Goal: Task Accomplishment & Management: Use online tool/utility

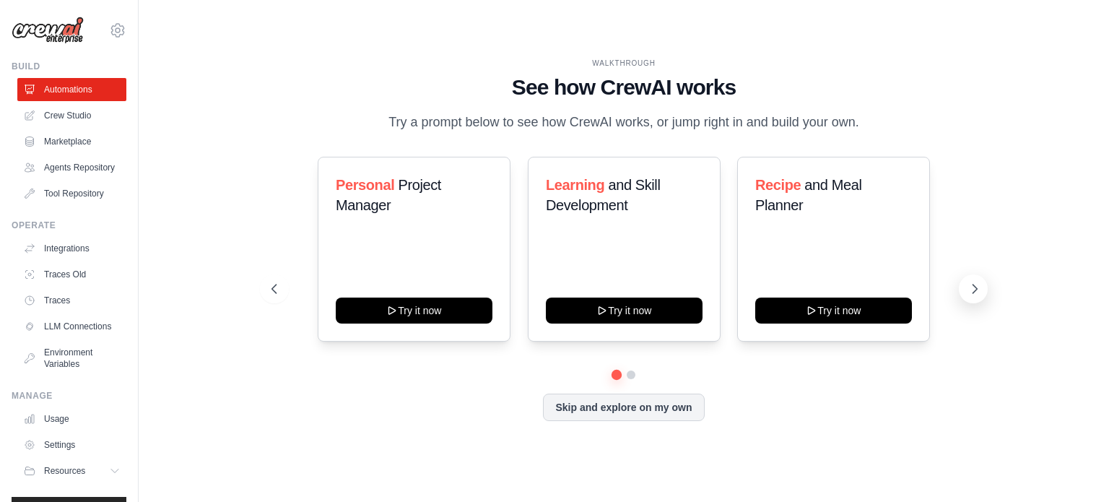
click at [973, 292] on icon at bounding box center [975, 288] width 4 height 9
click at [55, 113] on link "Crew Studio" at bounding box center [73, 115] width 109 height 23
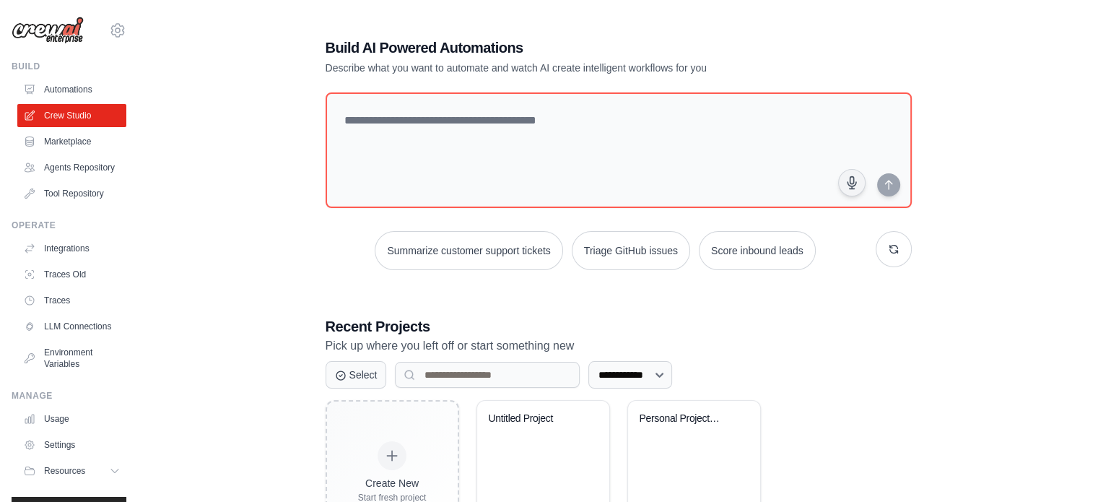
scroll to position [79, 0]
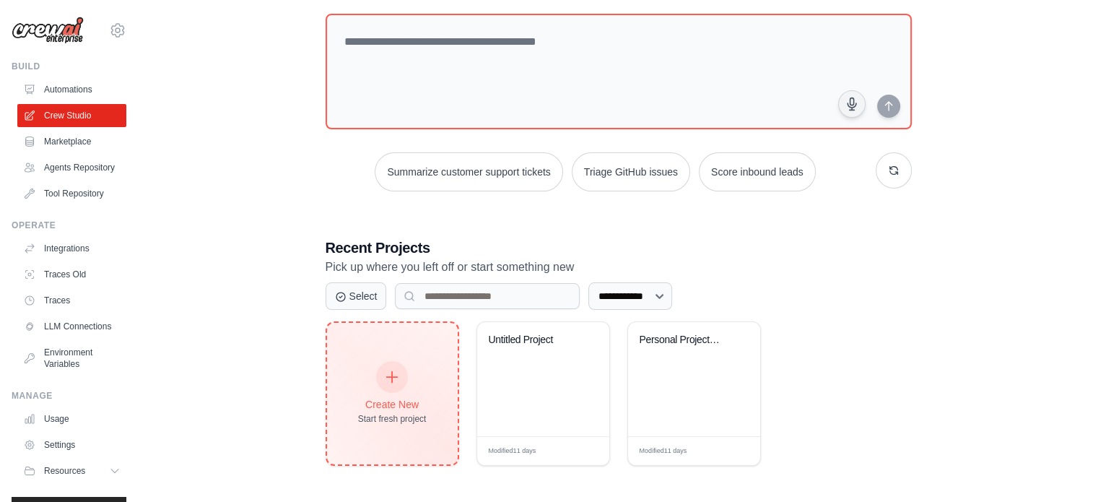
click at [398, 374] on icon at bounding box center [392, 377] width 16 height 16
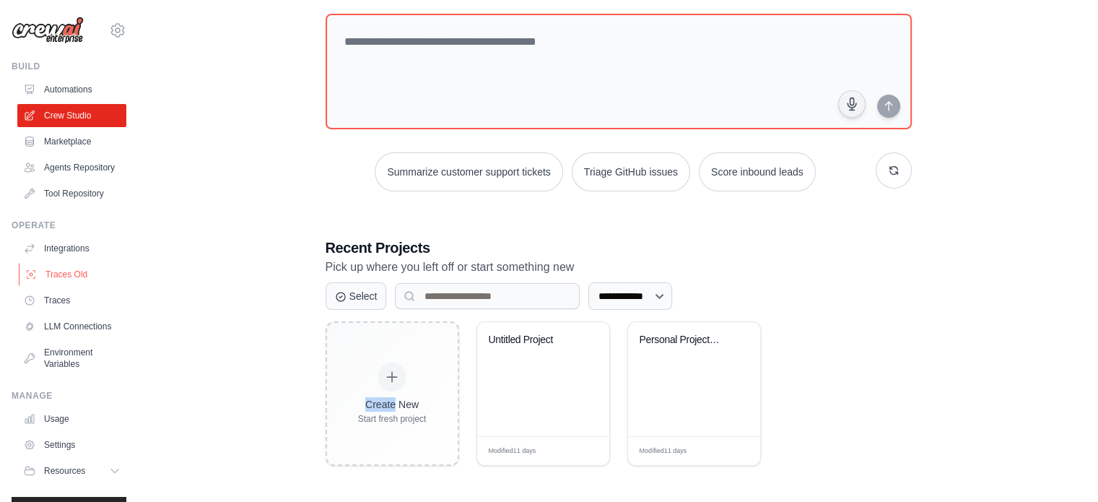
scroll to position [53, 0]
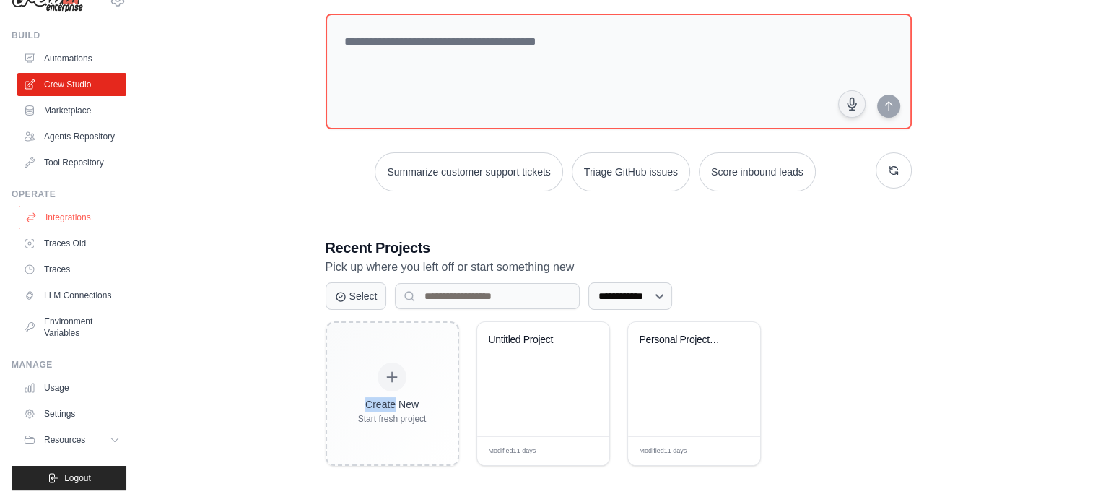
click at [64, 206] on link "Integrations" at bounding box center [73, 217] width 109 height 23
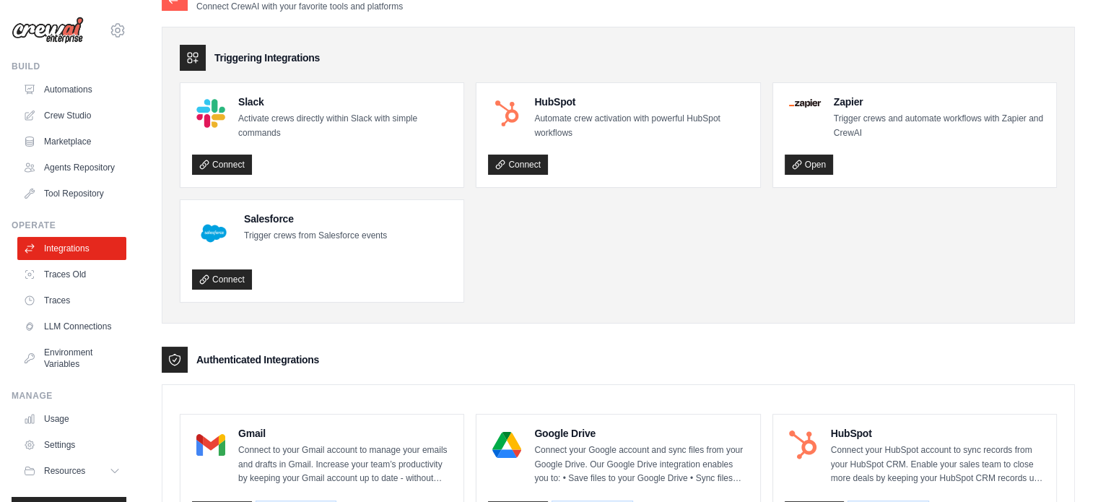
scroll to position [32, 0]
click at [217, 158] on link "Connect" at bounding box center [222, 164] width 60 height 20
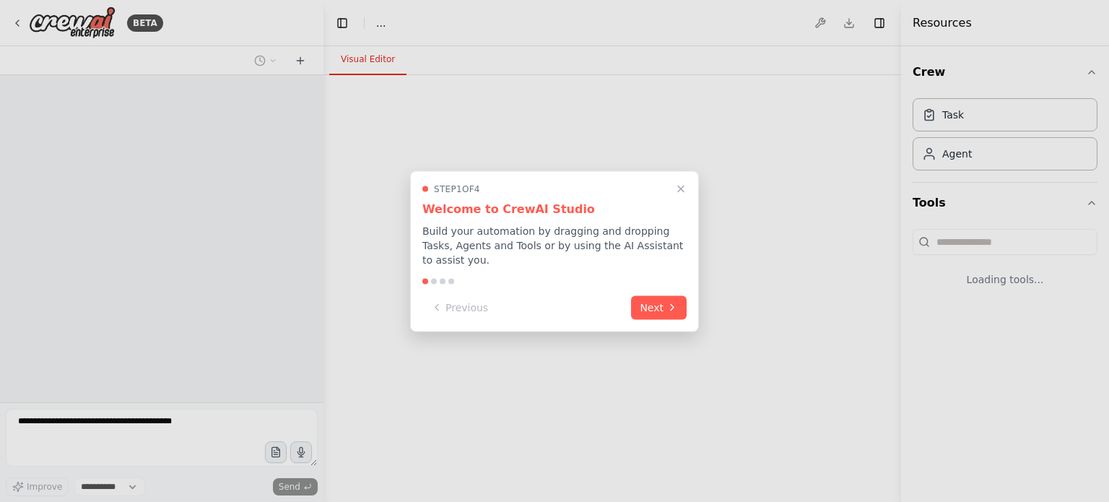
select select "****"
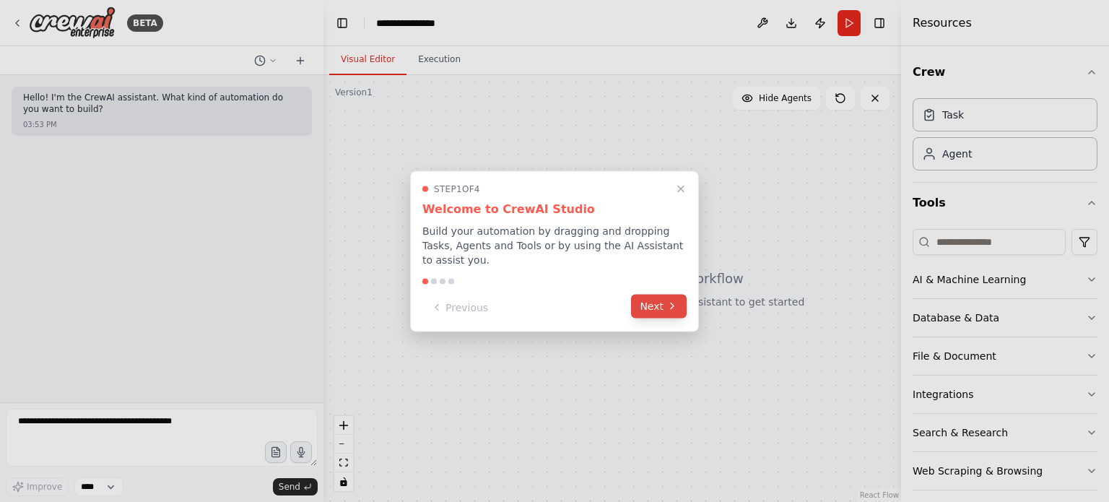
click at [662, 297] on button "Next" at bounding box center [659, 306] width 56 height 24
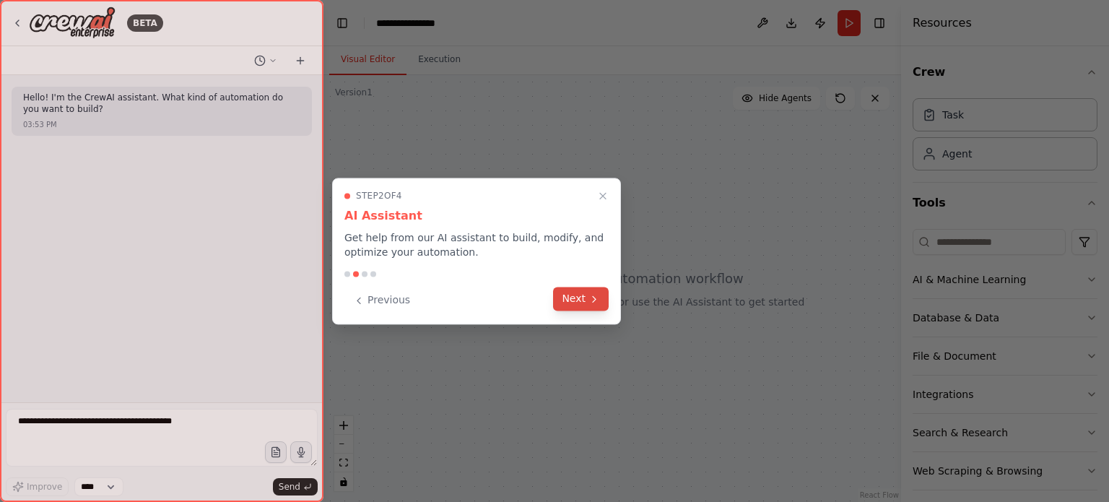
click at [594, 305] on button "Next" at bounding box center [581, 299] width 56 height 24
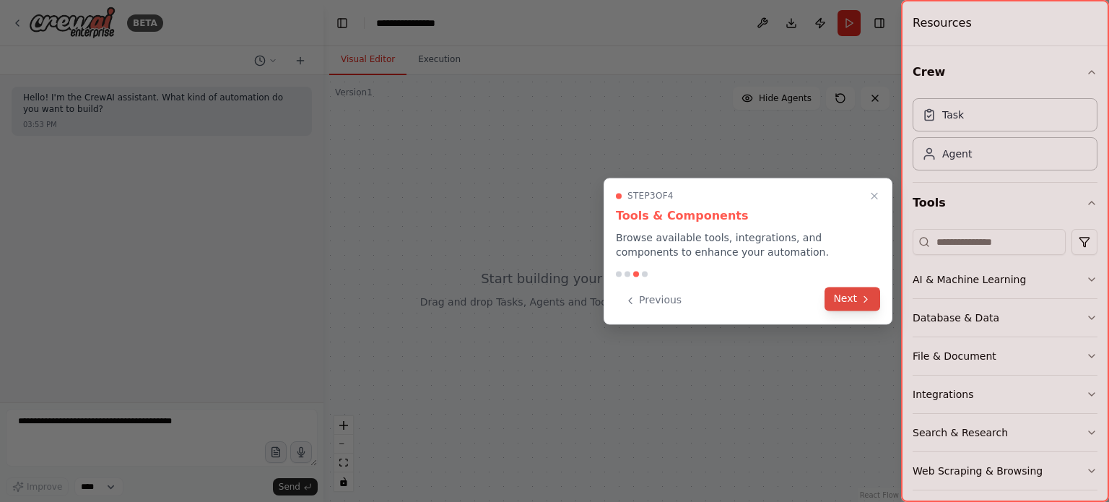
click at [838, 291] on button "Next" at bounding box center [852, 299] width 56 height 24
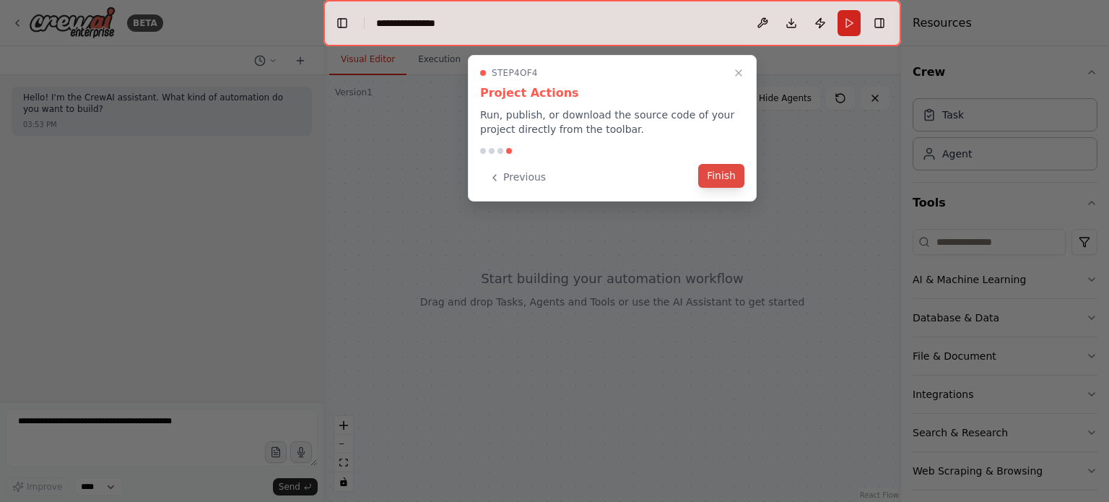
click at [722, 175] on button "Finish" at bounding box center [721, 176] width 46 height 24
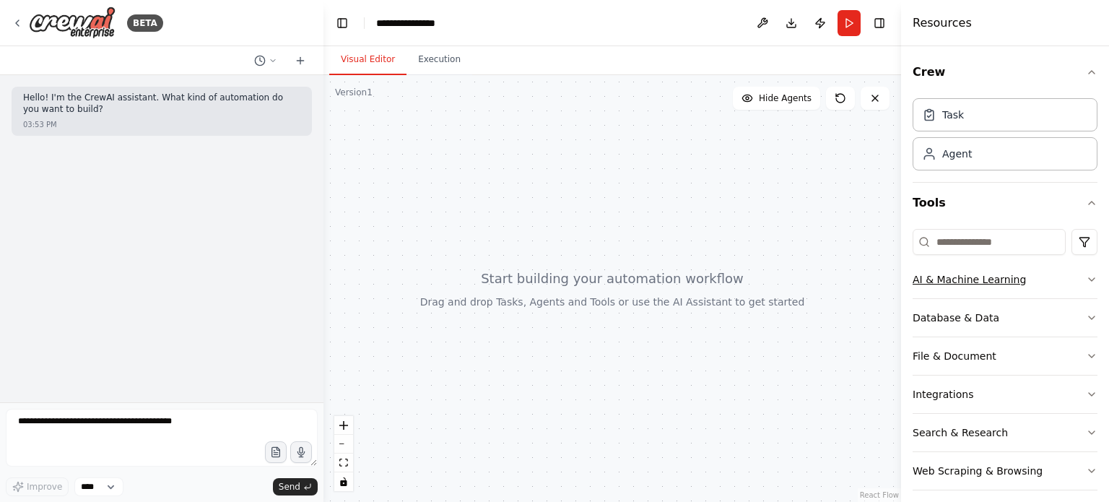
click at [1086, 277] on icon "button" at bounding box center [1092, 280] width 12 height 12
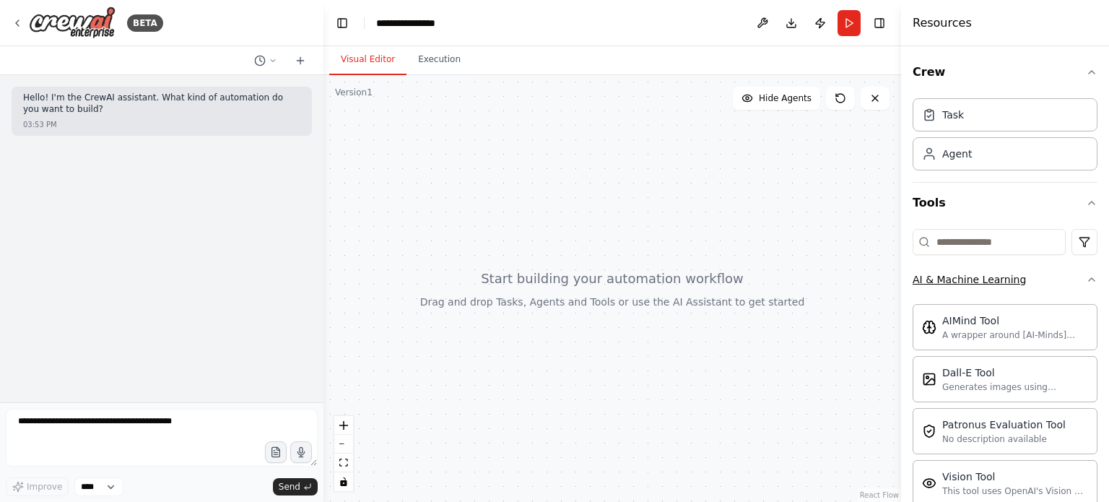
scroll to position [182, 0]
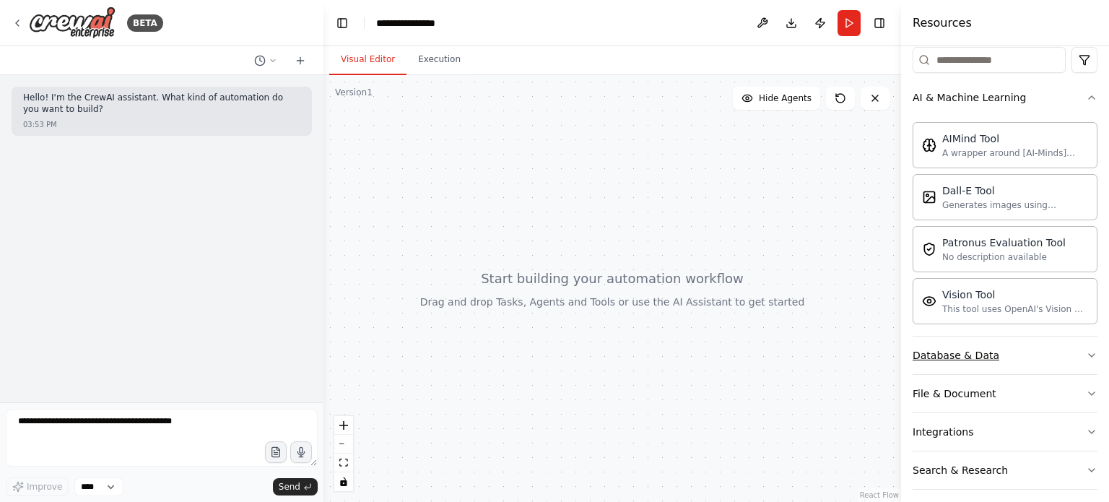
click at [1008, 360] on button "Database & Data" at bounding box center [1004, 355] width 185 height 38
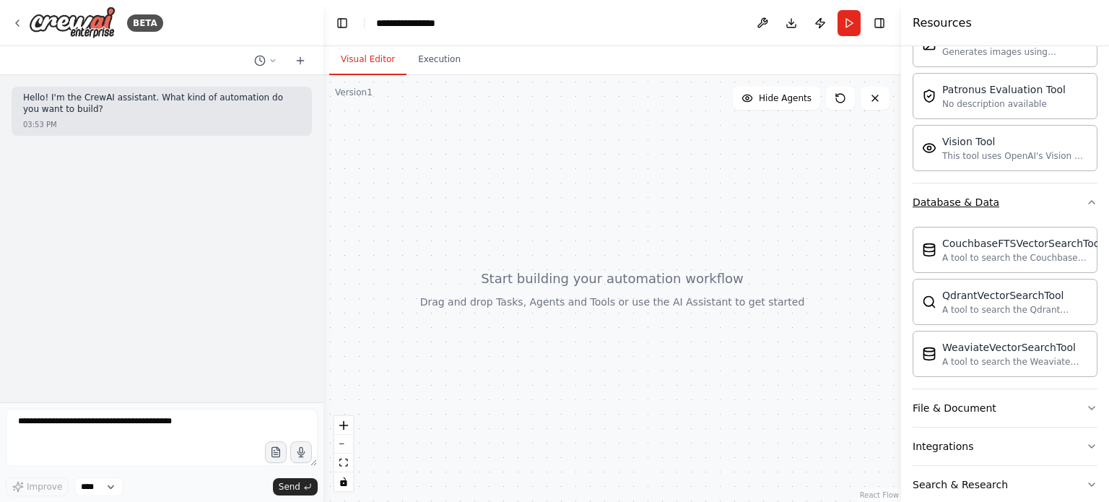
scroll to position [395, 0]
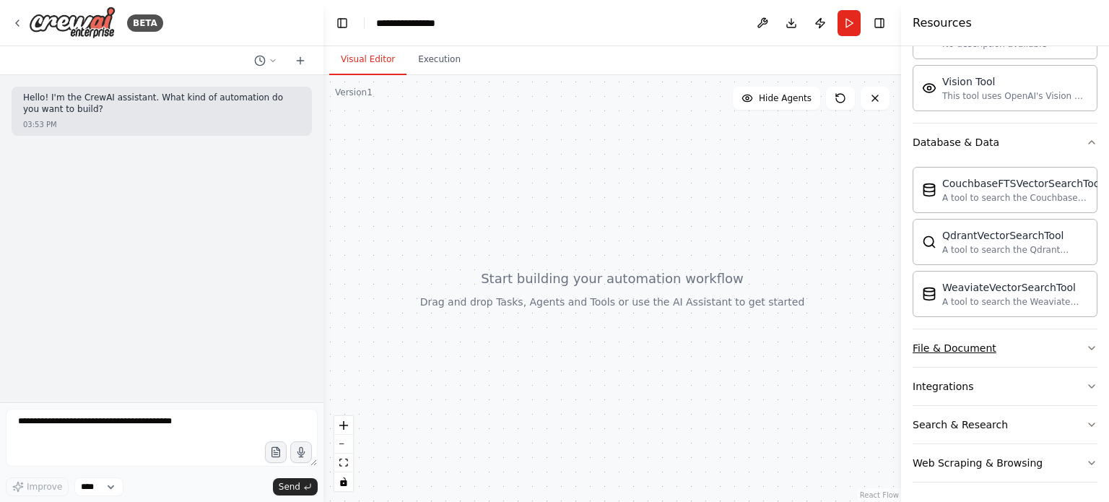
click at [1011, 355] on button "File & Document" at bounding box center [1004, 348] width 185 height 38
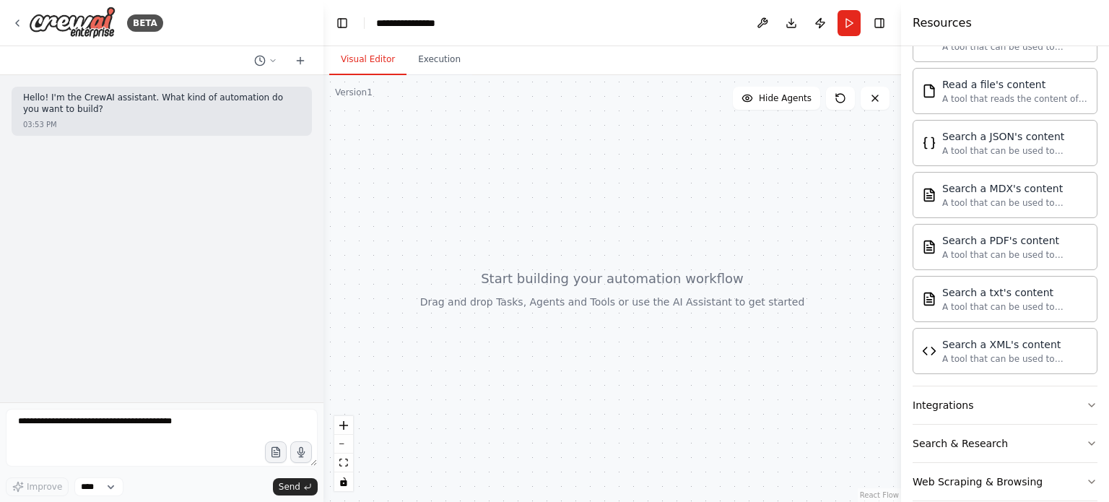
scroll to position [820, 0]
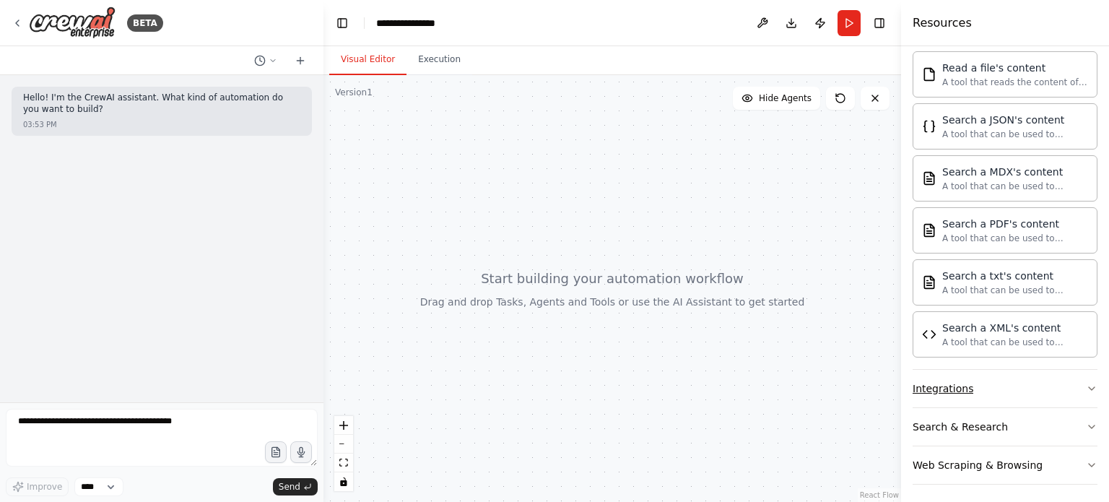
click at [1037, 379] on button "Integrations" at bounding box center [1004, 389] width 185 height 38
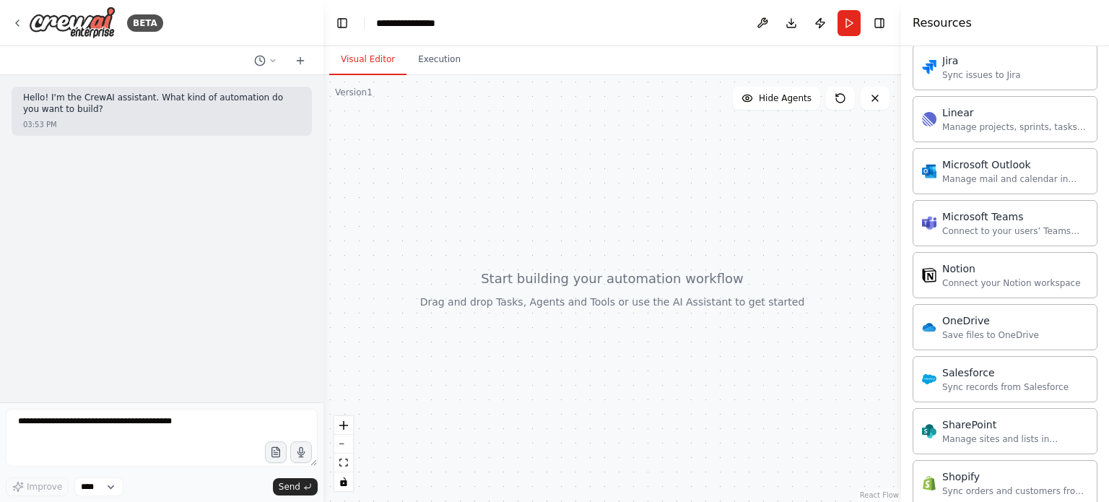
scroll to position [1968, 0]
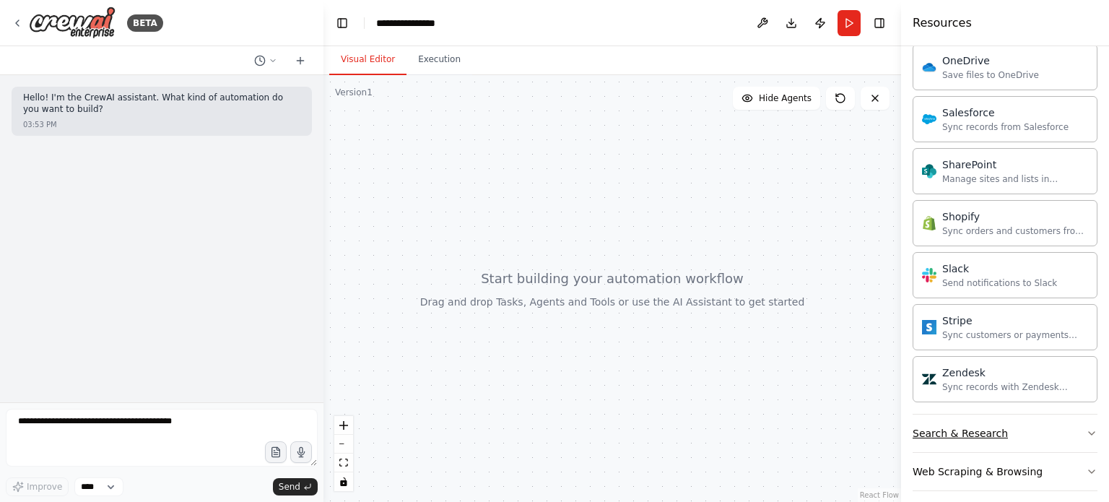
click at [1019, 428] on button "Search & Research" at bounding box center [1004, 433] width 185 height 38
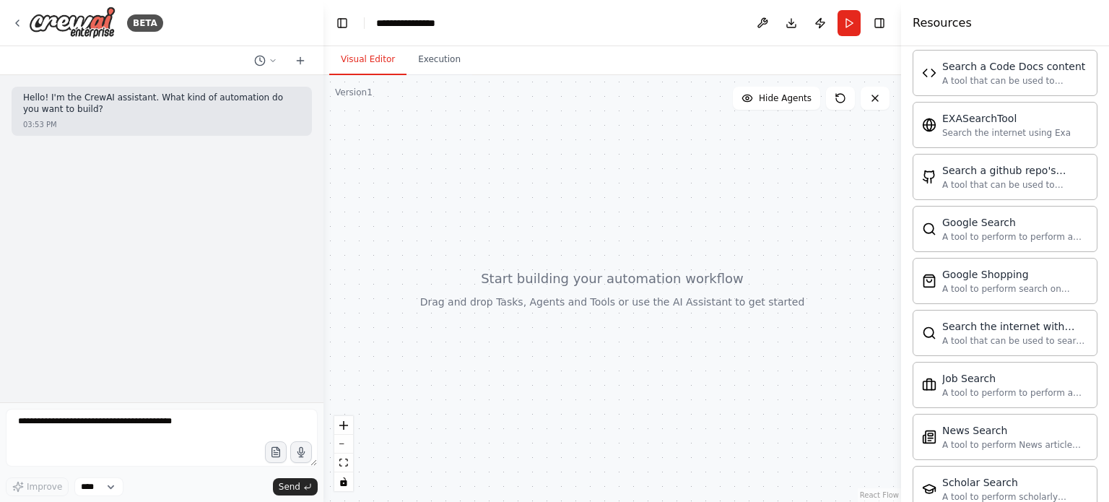
scroll to position [2703, 0]
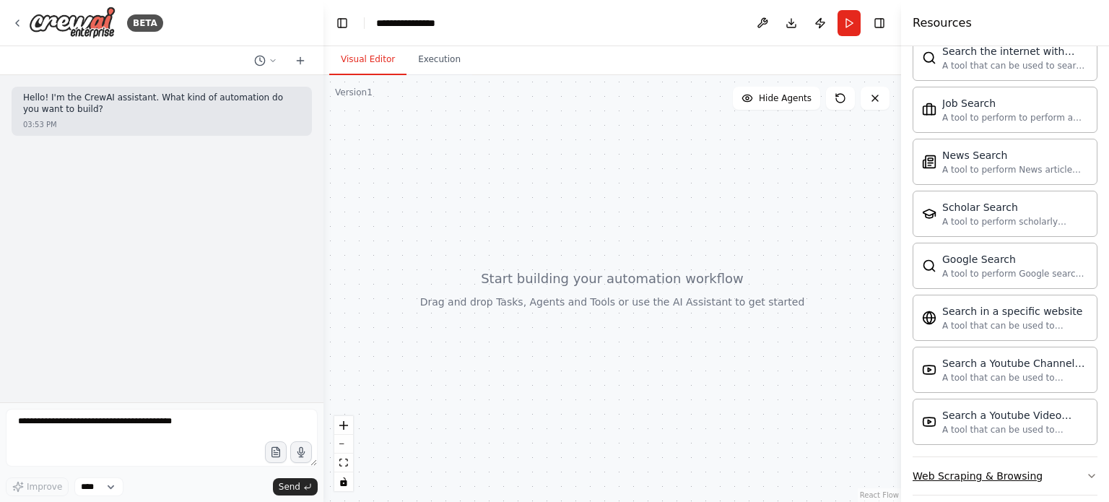
click at [1014, 468] on div "Web Scraping & Browsing" at bounding box center [977, 475] width 130 height 14
click at [430, 64] on button "Execution" at bounding box center [439, 60] width 66 height 30
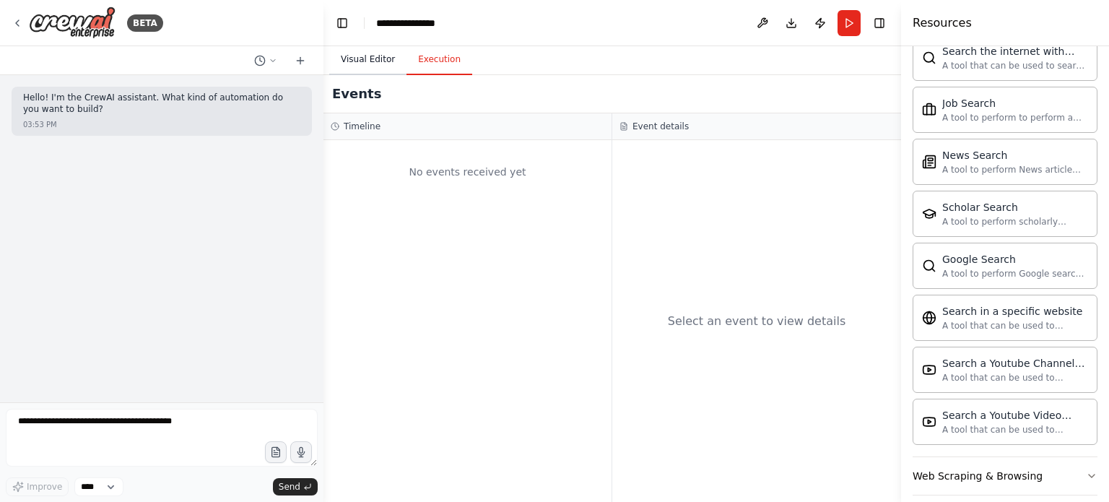
click at [379, 64] on button "Visual Editor" at bounding box center [367, 60] width 77 height 30
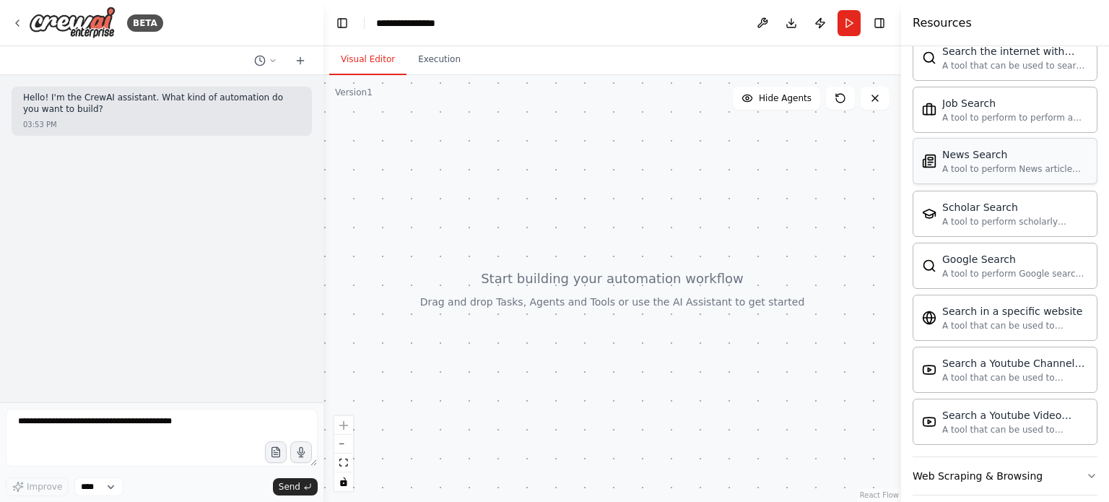
click at [948, 138] on div "News Search A tool to perform News article search with a search_query." at bounding box center [1004, 161] width 185 height 46
click at [948, 147] on div "News Search" at bounding box center [1015, 154] width 146 height 14
drag, startPoint x: 948, startPoint y: 138, endPoint x: 761, endPoint y: 177, distance: 191.7
click at [761, 177] on div "**********" at bounding box center [554, 251] width 1109 height 502
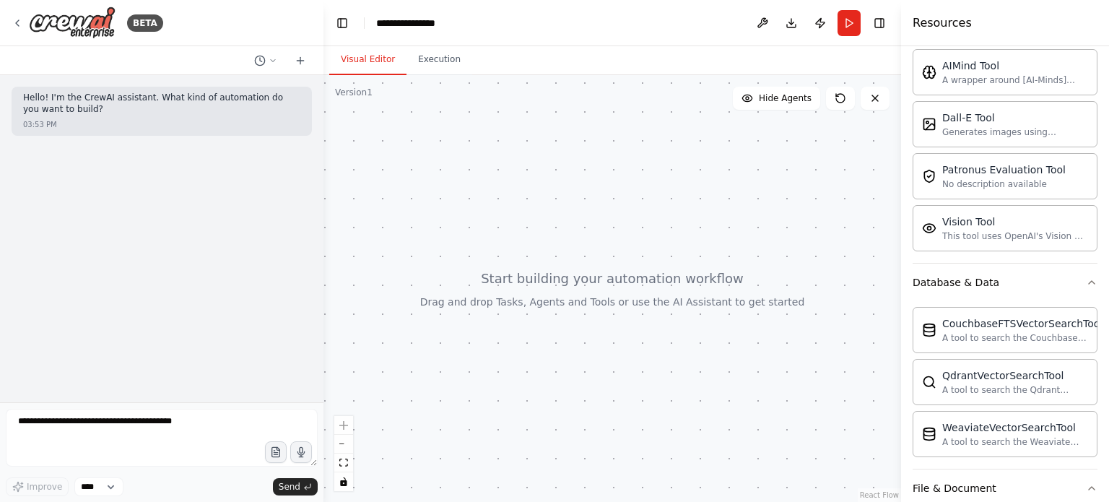
scroll to position [0, 0]
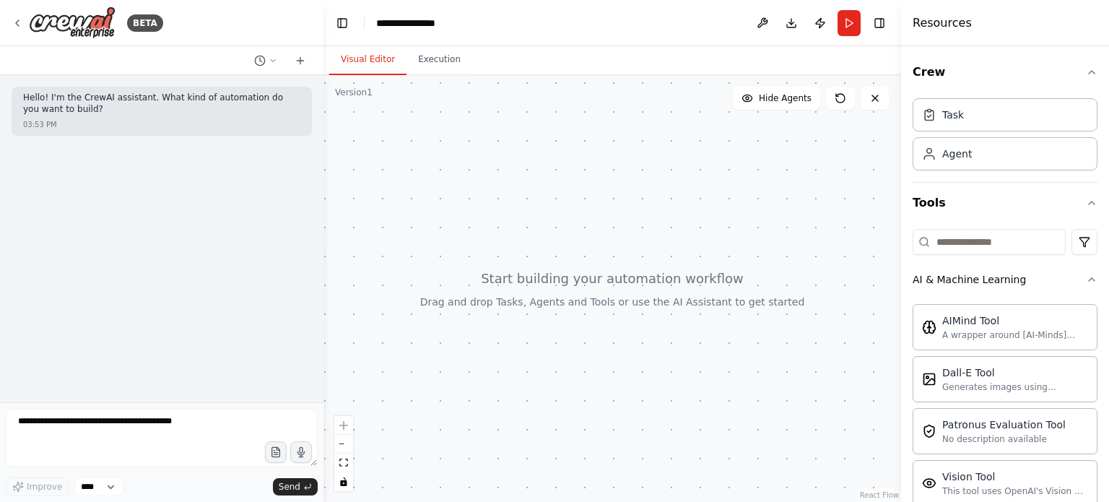
click at [520, 297] on div at bounding box center [611, 288] width 577 height 427
click at [951, 235] on input at bounding box center [988, 242] width 153 height 26
type input "*"
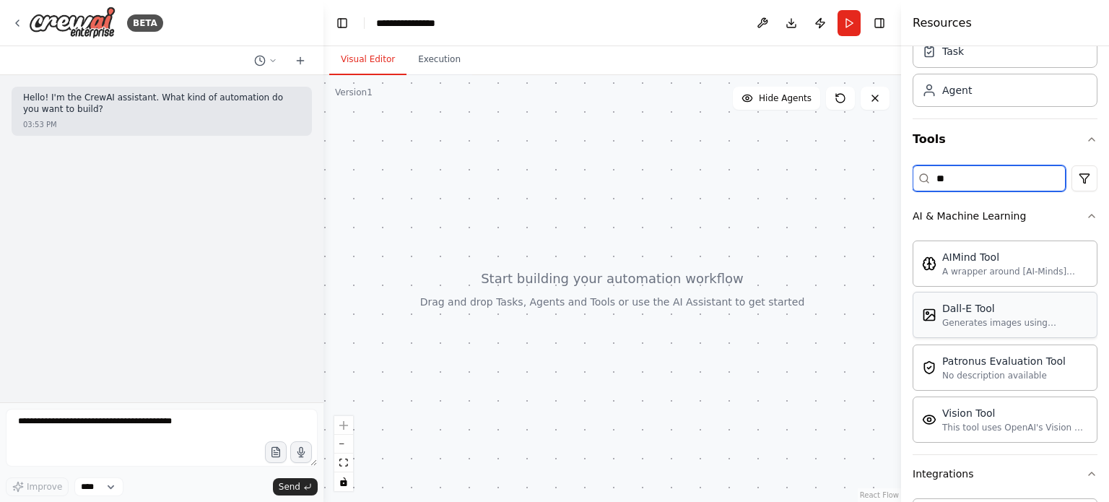
scroll to position [69, 0]
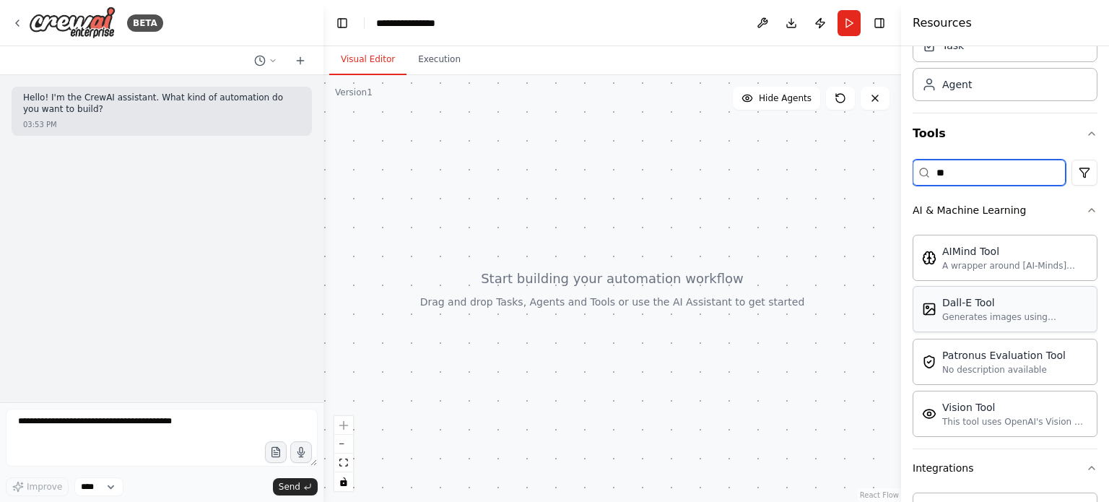
type input "**"
click at [982, 322] on div "Dall-E Tool Generates images using OpenAI's Dall-E model." at bounding box center [1004, 309] width 185 height 46
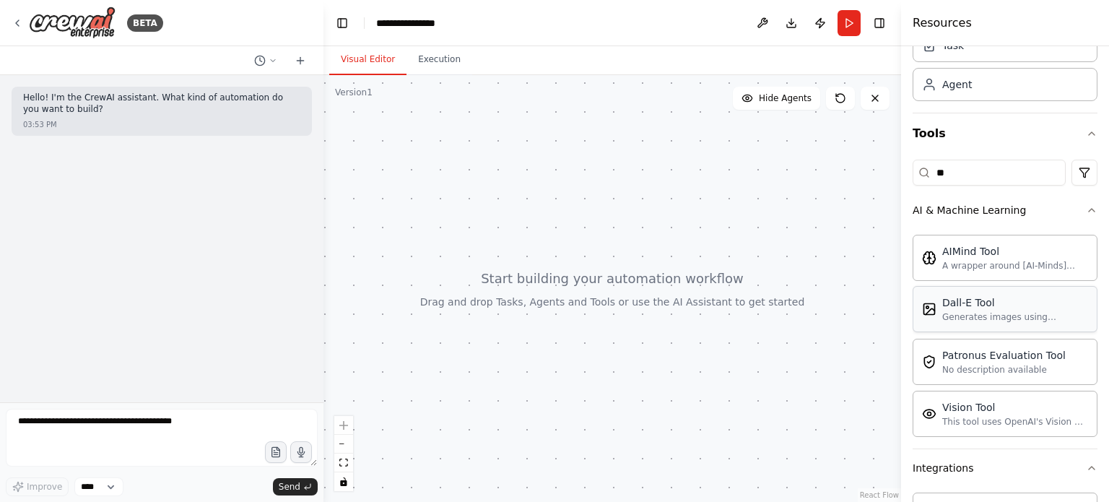
click at [982, 322] on div "Dall-E Tool Generates images using OpenAI's Dall-E model." at bounding box center [1004, 309] width 185 height 46
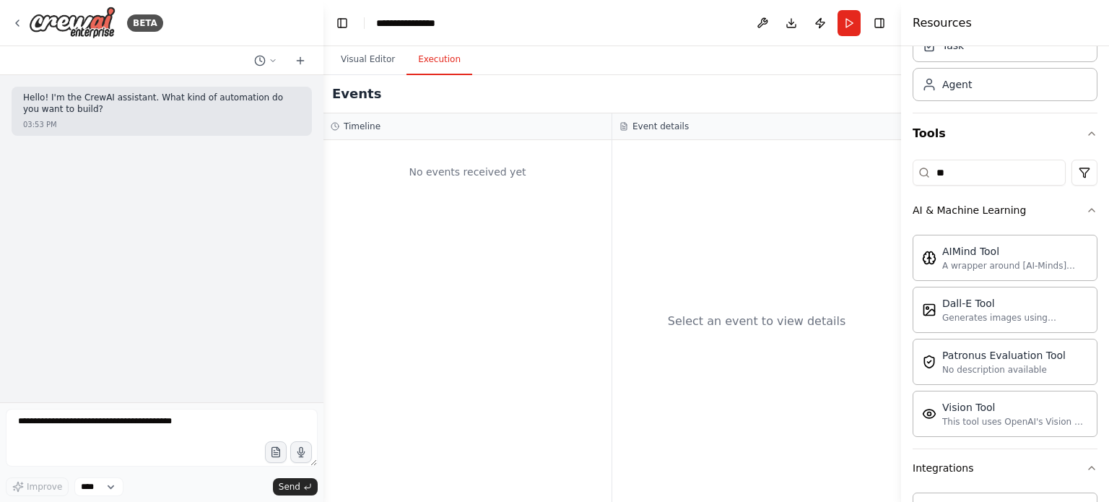
click at [437, 52] on button "Execution" at bounding box center [439, 60] width 66 height 30
click at [365, 57] on button "Visual Editor" at bounding box center [367, 60] width 77 height 30
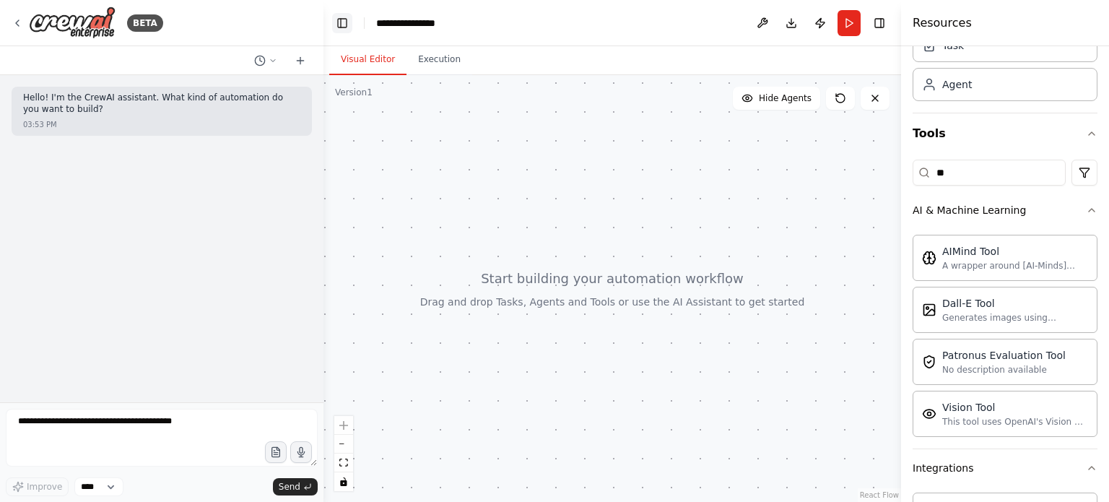
click at [338, 24] on button "Toggle Left Sidebar" at bounding box center [342, 23] width 20 height 20
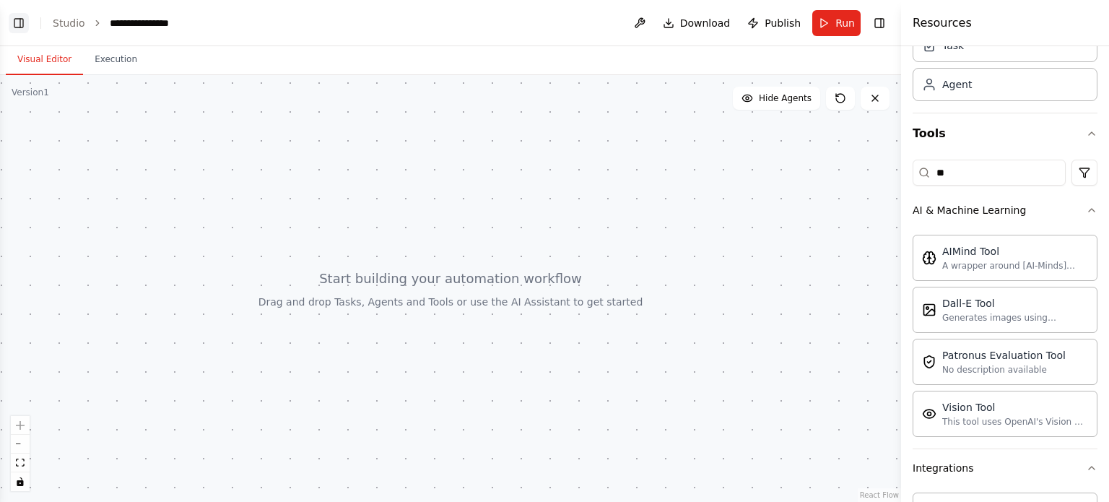
click at [23, 25] on button "Toggle Left Sidebar" at bounding box center [19, 23] width 20 height 20
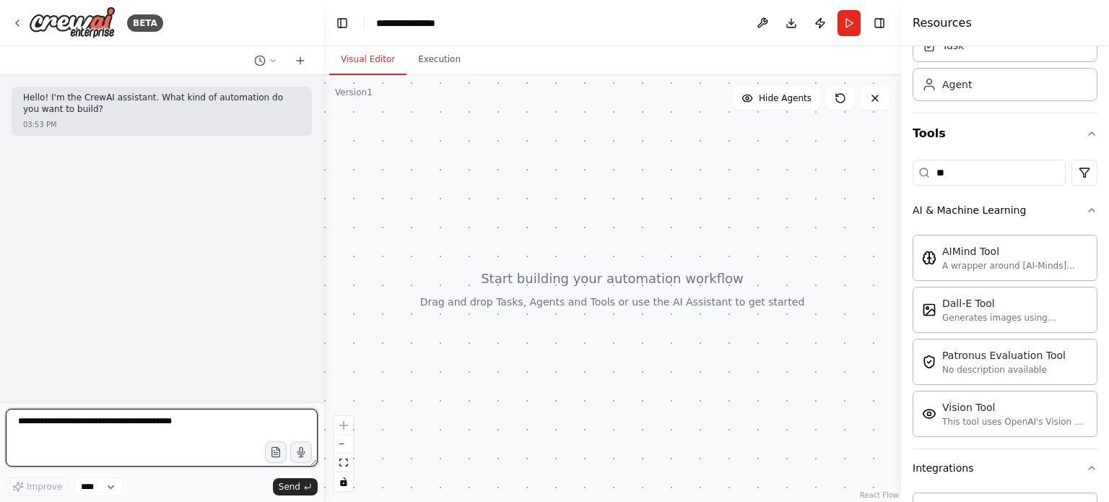
click at [88, 431] on textarea at bounding box center [162, 438] width 312 height 58
type textarea "**********"
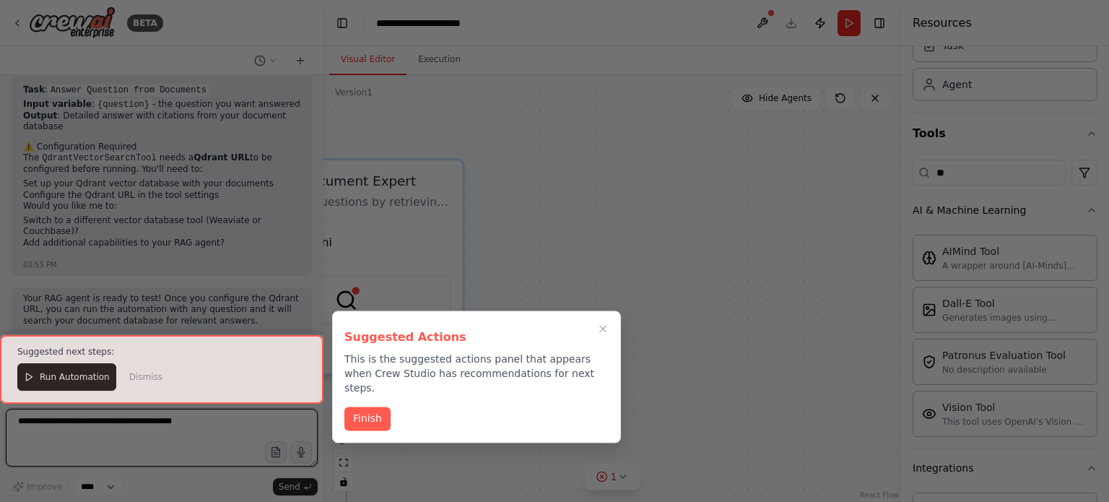
scroll to position [909, 0]
click at [381, 405] on button "Finish" at bounding box center [367, 417] width 46 height 24
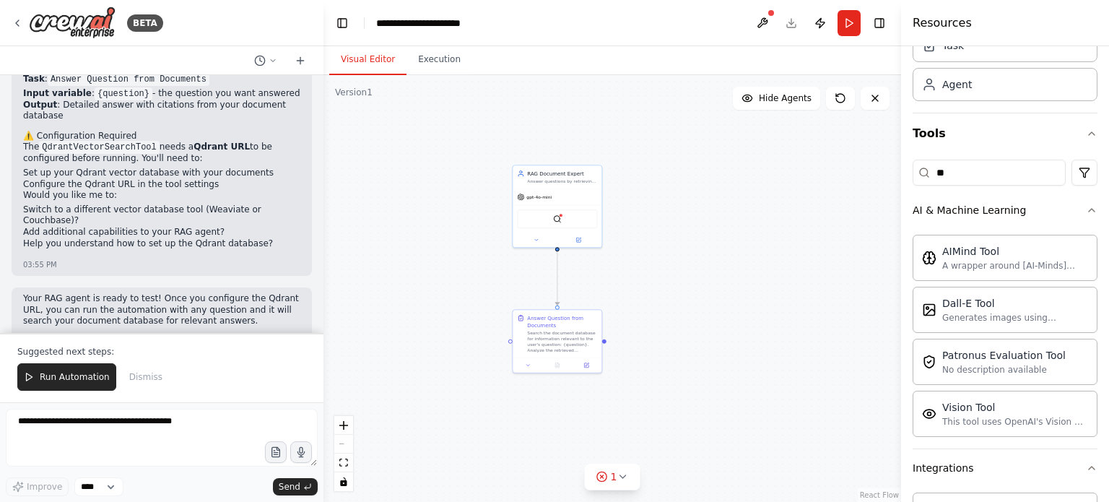
drag, startPoint x: 529, startPoint y: 380, endPoint x: 629, endPoint y: 297, distance: 129.7
click at [614, 307] on div ".deletable-edge-delete-btn { width: 20px; height: 20px; border: 0px solid #ffff…" at bounding box center [611, 288] width 577 height 427
click at [629, 297] on div ".deletable-edge-delete-btn { width: 20px; height: 20px; border: 0px solid #ffff…" at bounding box center [611, 288] width 577 height 427
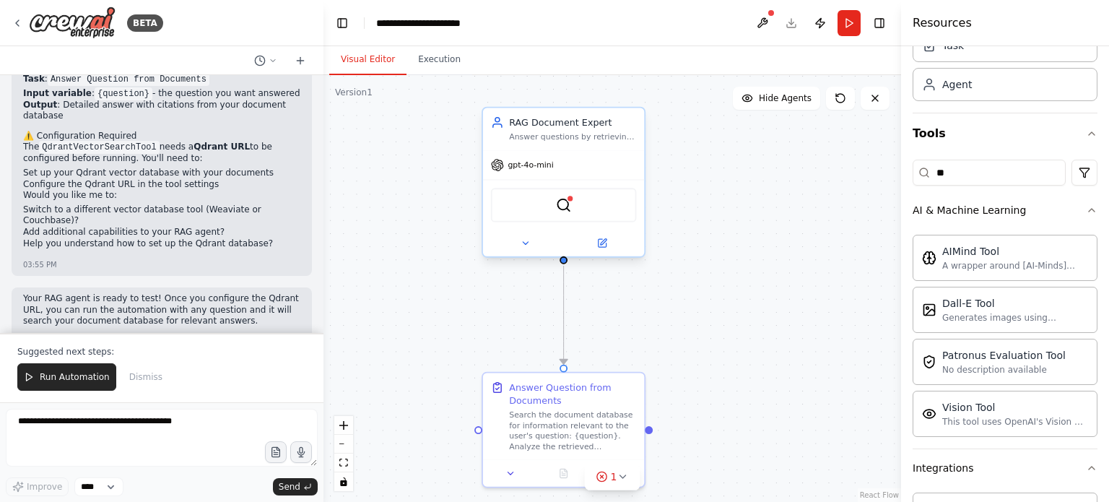
click at [566, 213] on div "QdrantVectorSearchTool" at bounding box center [564, 205] width 146 height 34
click at [607, 245] on button at bounding box center [601, 243] width 74 height 16
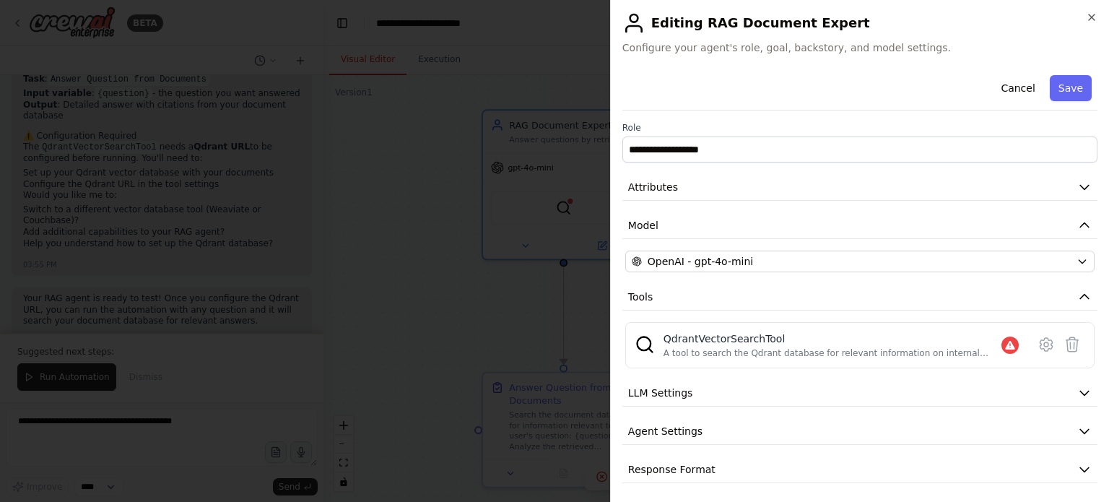
scroll to position [3, 0]
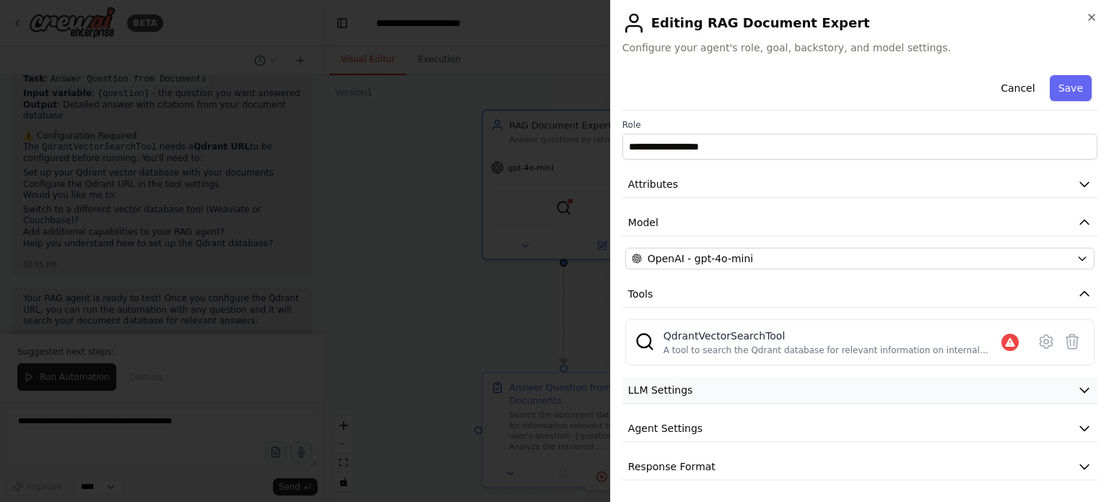
click at [806, 383] on button "LLM Settings" at bounding box center [859, 390] width 475 height 27
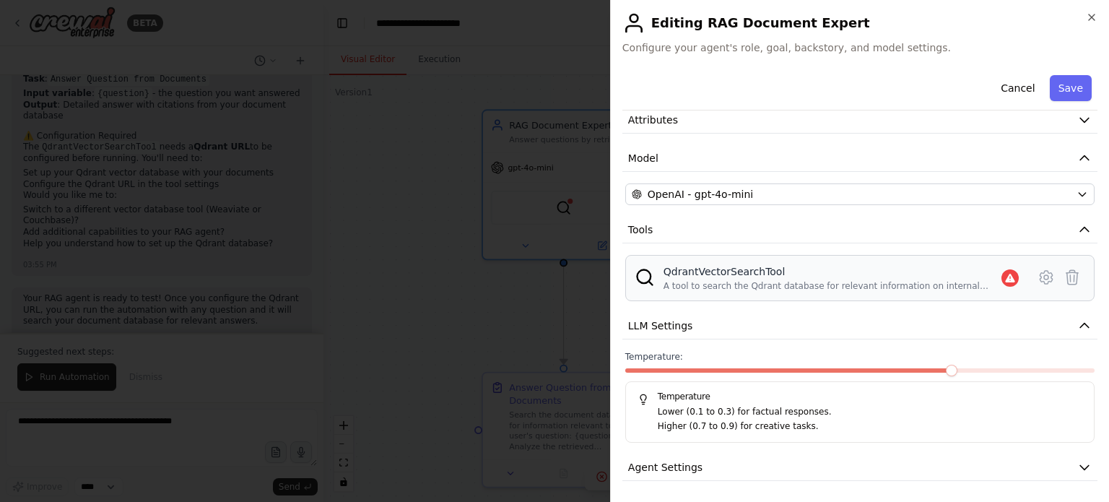
scroll to position [105, 0]
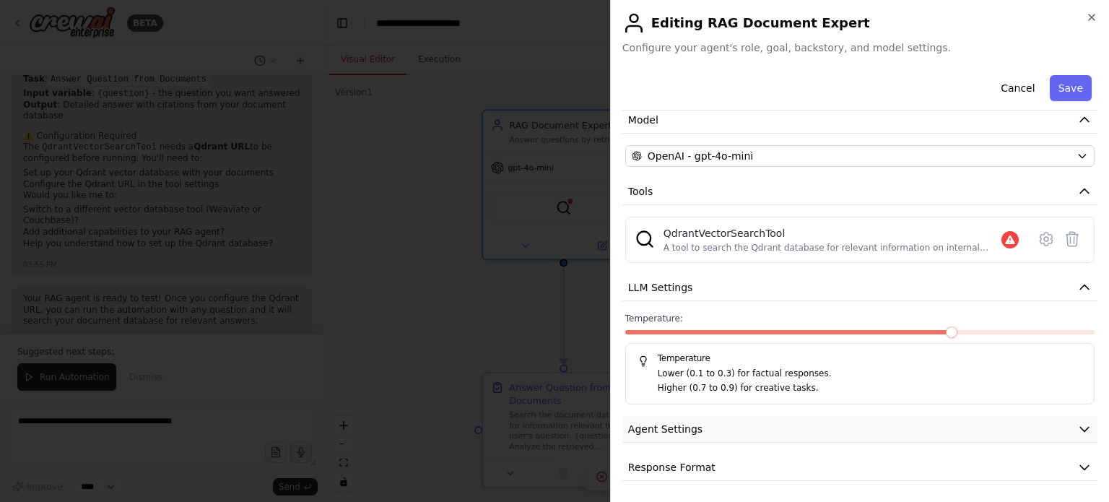
click at [811, 421] on button "Agent Settings" at bounding box center [859, 429] width 475 height 27
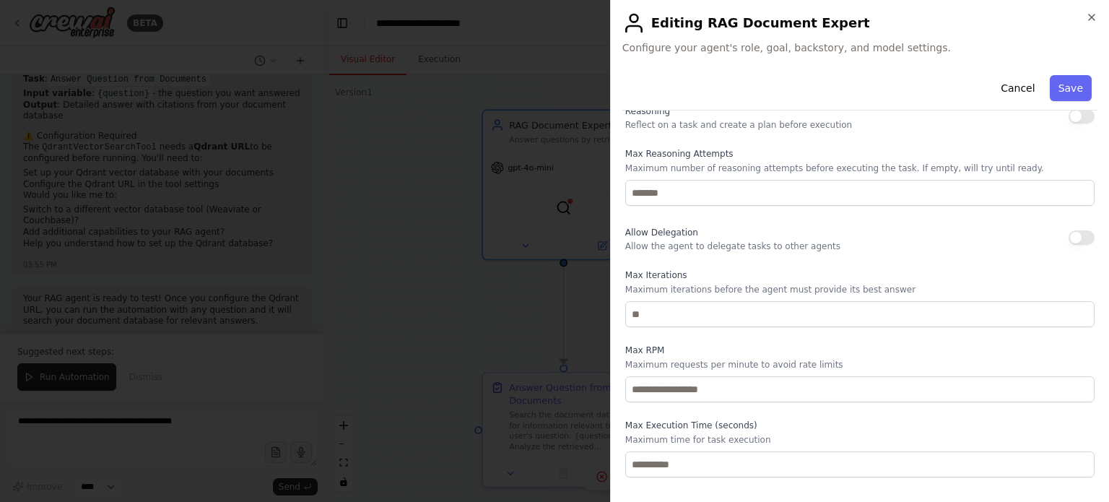
scroll to position [492, 0]
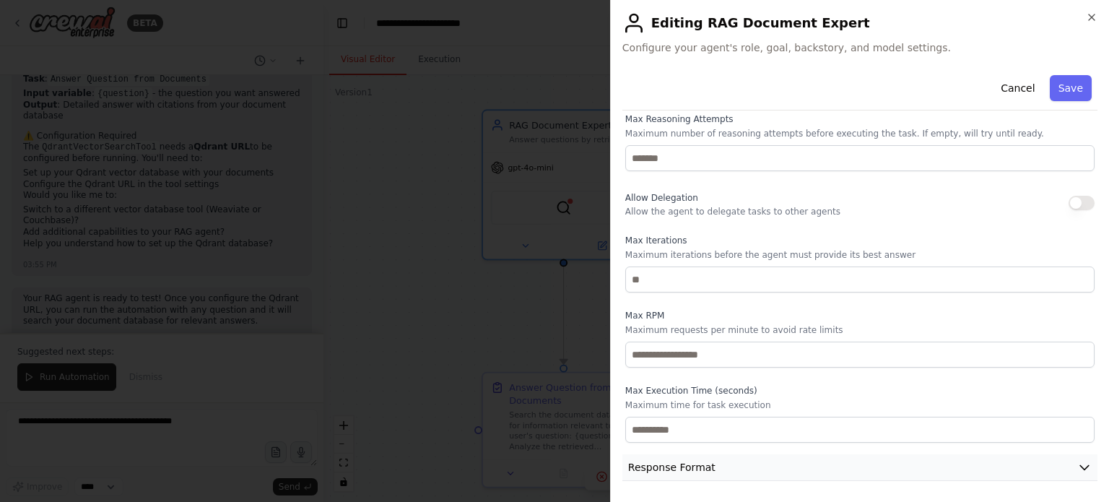
click at [832, 457] on button "Response Format" at bounding box center [859, 467] width 475 height 27
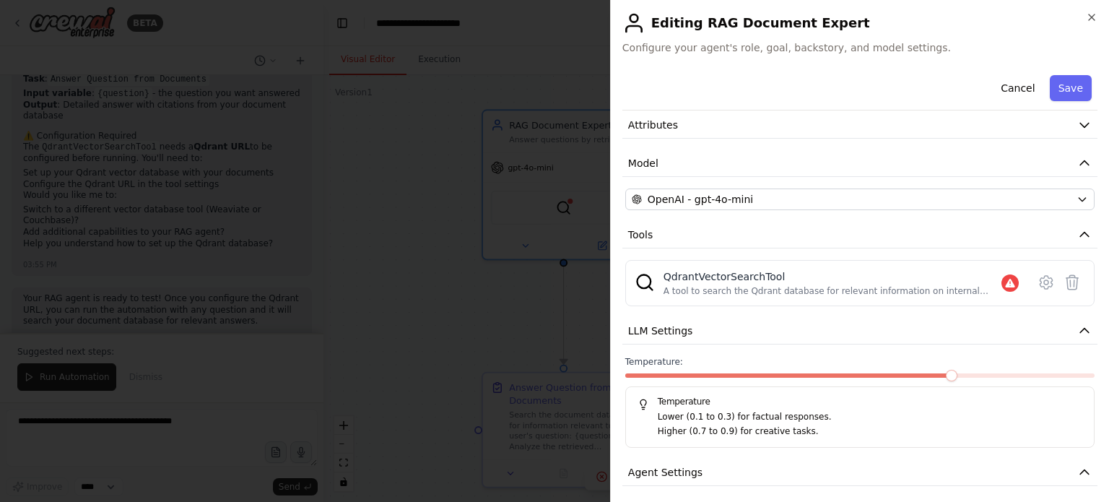
scroll to position [61, 0]
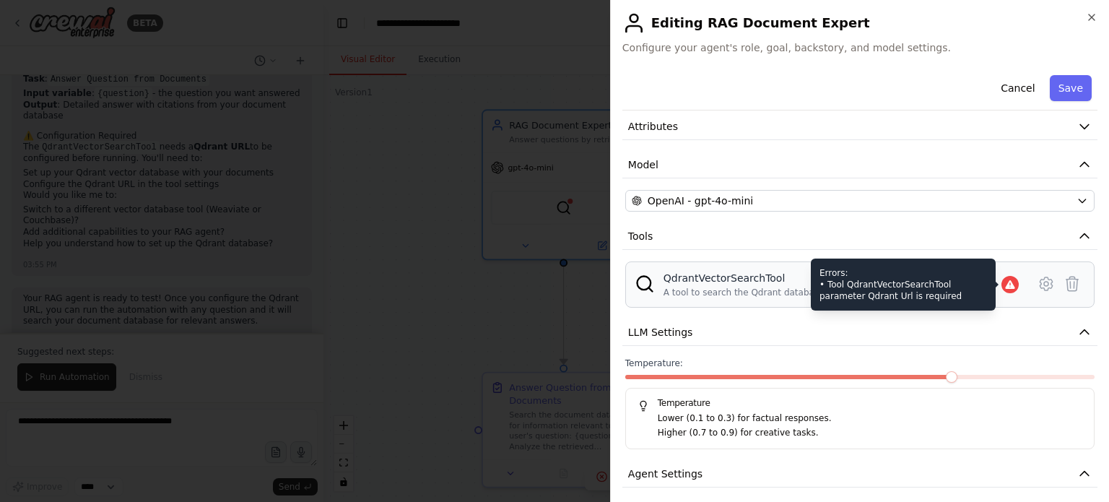
click at [1004, 279] on icon at bounding box center [1010, 285] width 12 height 12
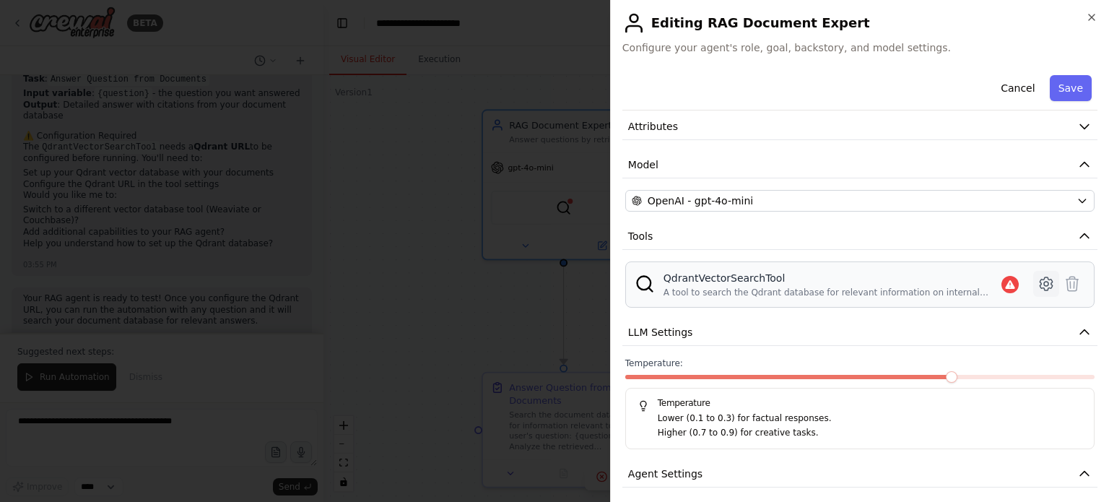
click at [1038, 279] on icon at bounding box center [1045, 283] width 17 height 17
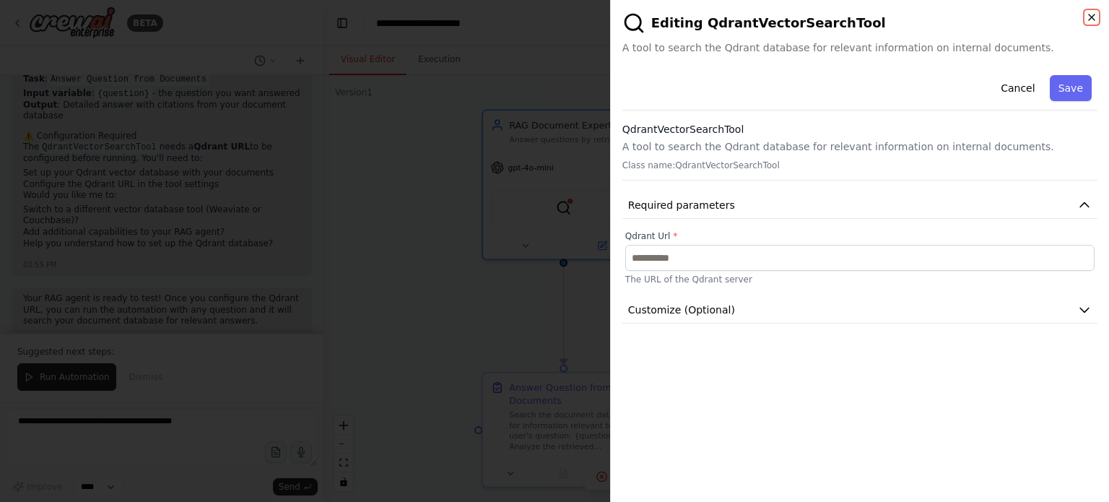
click at [1089, 19] on icon "button" at bounding box center [1091, 17] width 6 height 6
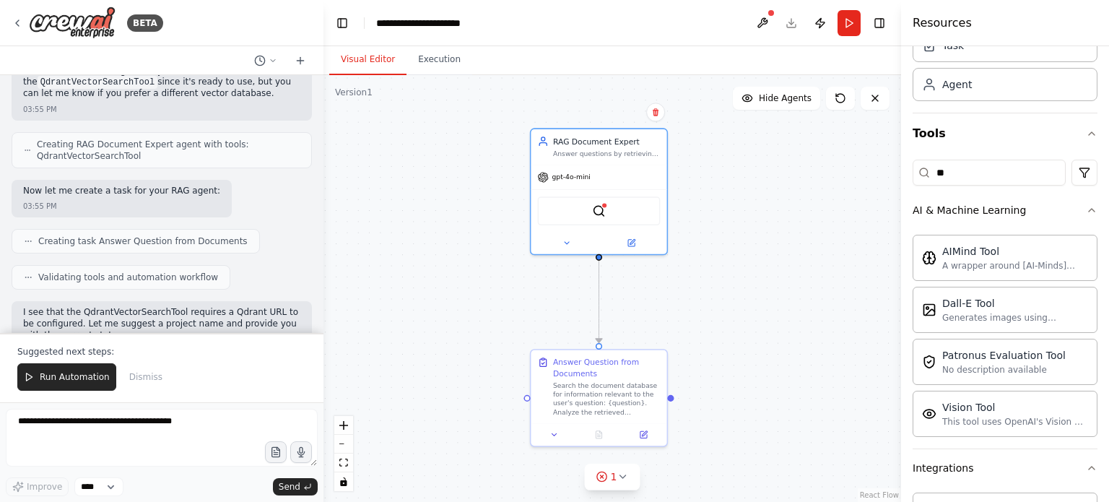
scroll to position [466, 0]
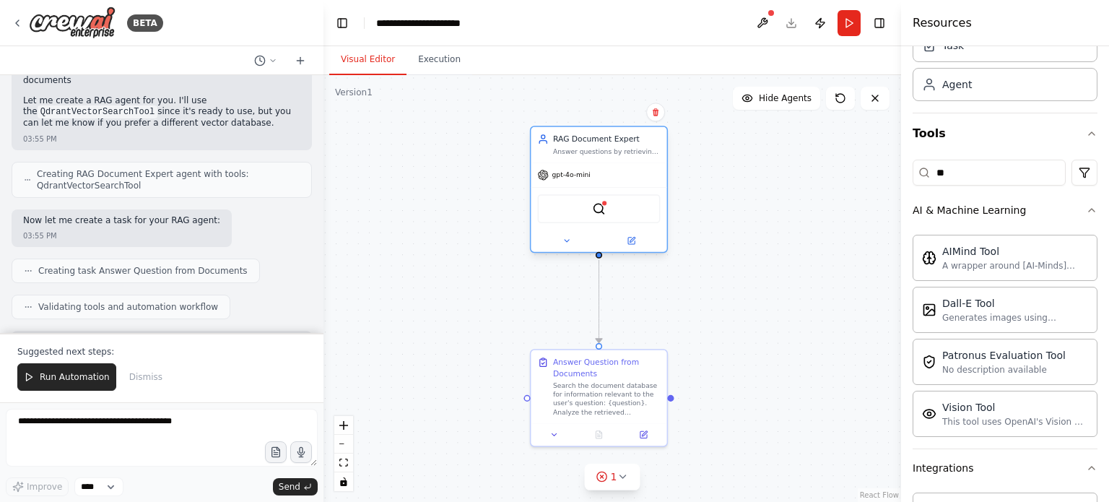
click at [607, 217] on div "QdrantVectorSearchTool" at bounding box center [599, 208] width 123 height 29
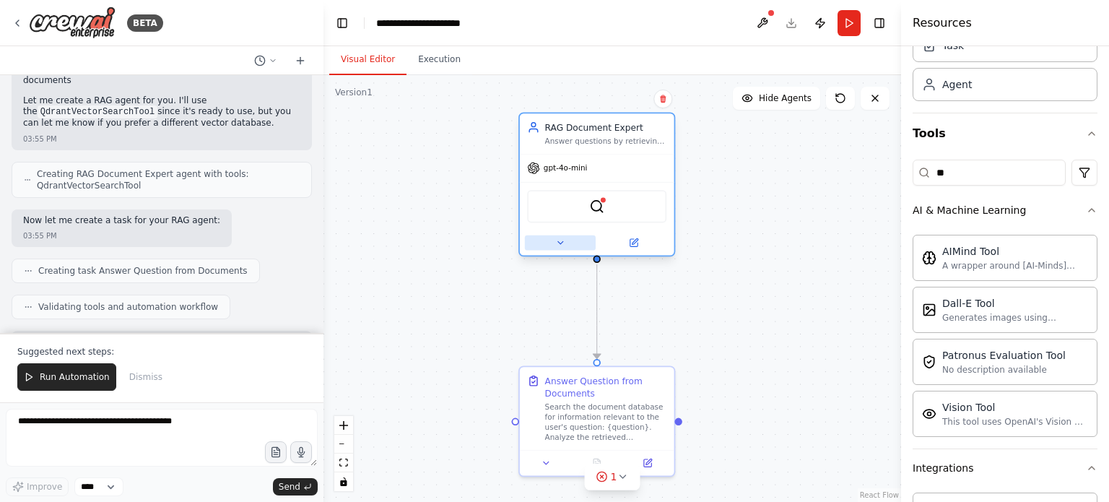
click at [559, 244] on icon at bounding box center [560, 242] width 10 height 10
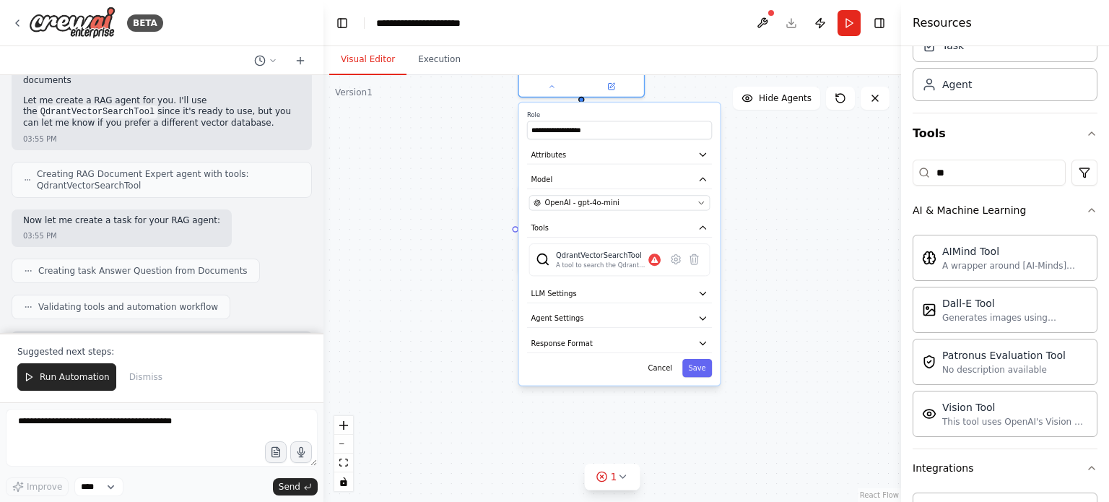
drag, startPoint x: 786, startPoint y: 375, endPoint x: 769, endPoint y: 191, distance: 184.2
click at [769, 191] on div ".deletable-edge-delete-btn { width: 20px; height: 20px; border: 0px solid #ffff…" at bounding box center [611, 288] width 577 height 427
click at [701, 292] on icon "button" at bounding box center [702, 293] width 6 height 3
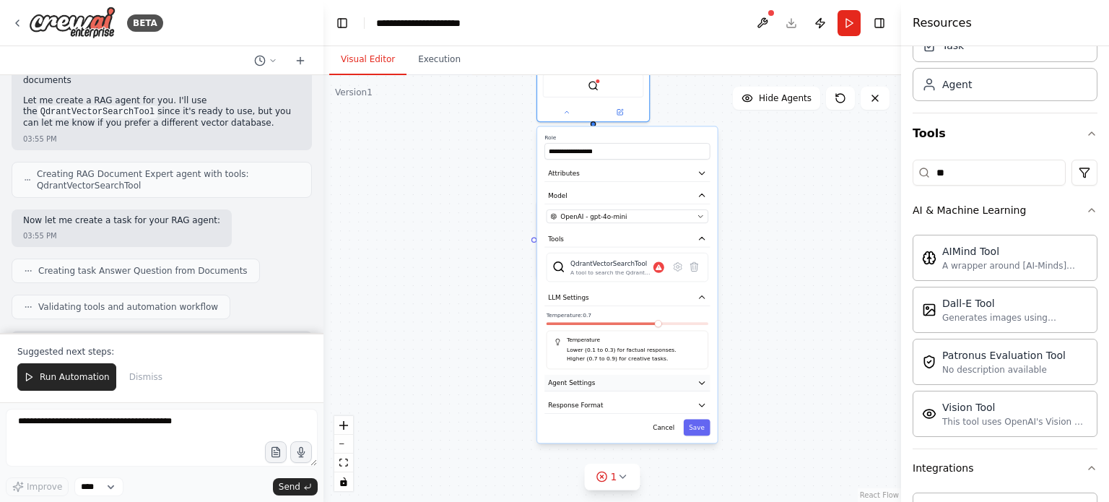
click at [697, 386] on button "Agent Settings" at bounding box center [626, 383] width 165 height 17
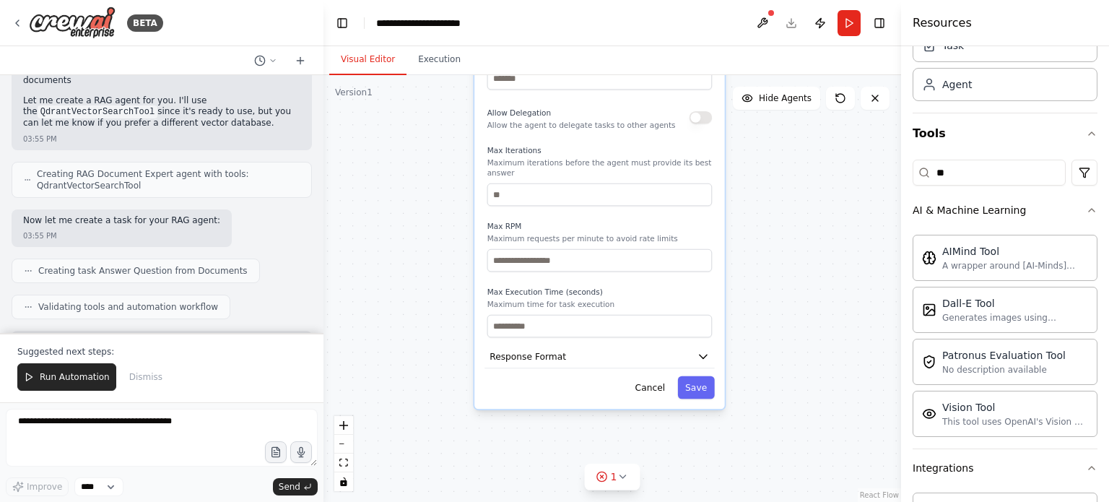
drag, startPoint x: 823, startPoint y: 403, endPoint x: 822, endPoint y: -9, distance: 412.2
click at [822, 0] on html "BETA Hello! I'm the CrewAI assistant. What kind of automation do you want to bu…" at bounding box center [554, 251] width 1109 height 502
click at [701, 350] on icon "button" at bounding box center [703, 356] width 12 height 12
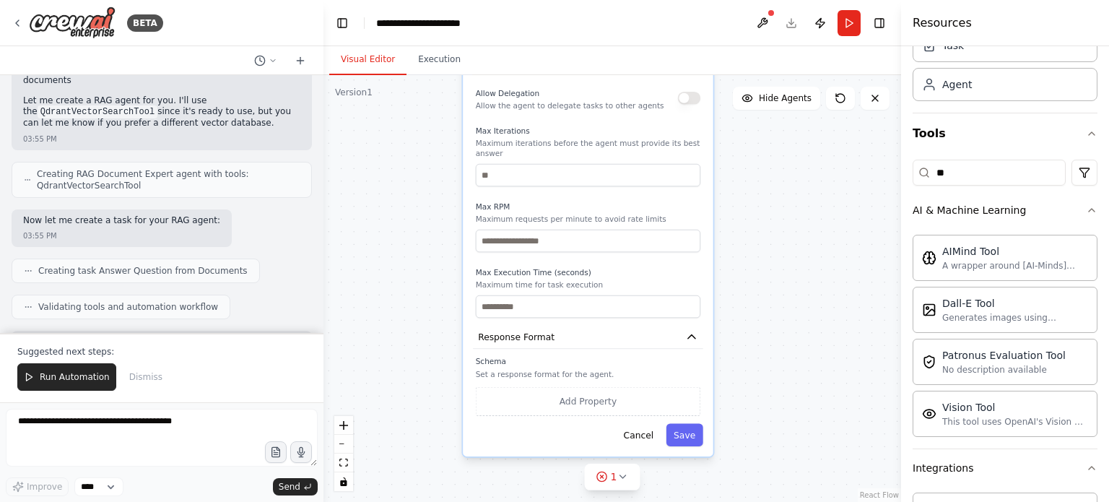
drag, startPoint x: 796, startPoint y: 348, endPoint x: 781, endPoint y: 303, distance: 47.2
click at [781, 303] on div ".deletable-edge-delete-btn { width: 20px; height: 20px; border: 0px solid #ffff…" at bounding box center [611, 288] width 577 height 427
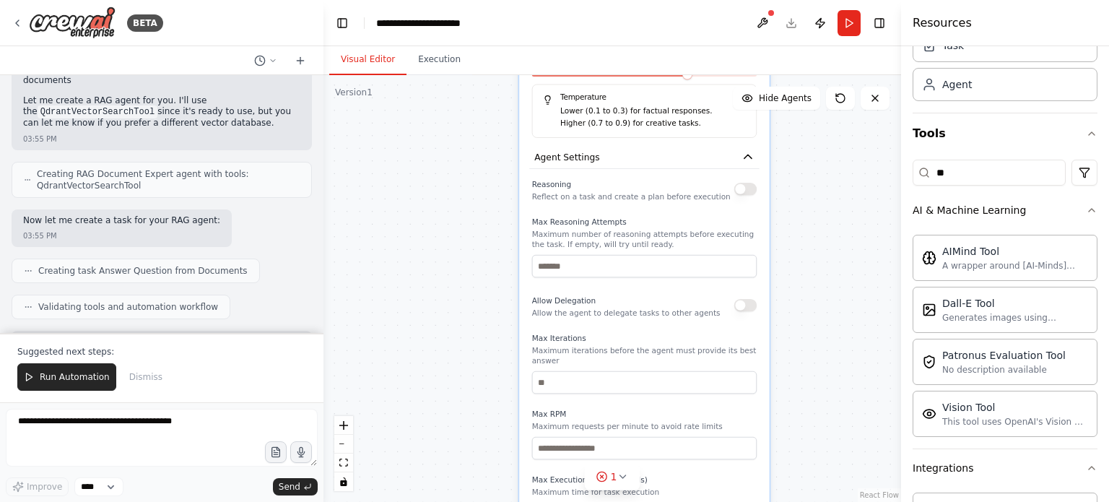
drag, startPoint x: 781, startPoint y: 303, endPoint x: 841, endPoint y: 536, distance: 240.0
click at [841, 501] on html "BETA Hello! I'm the CrewAI assistant. What kind of automation do you want to bu…" at bounding box center [554, 251] width 1109 height 502
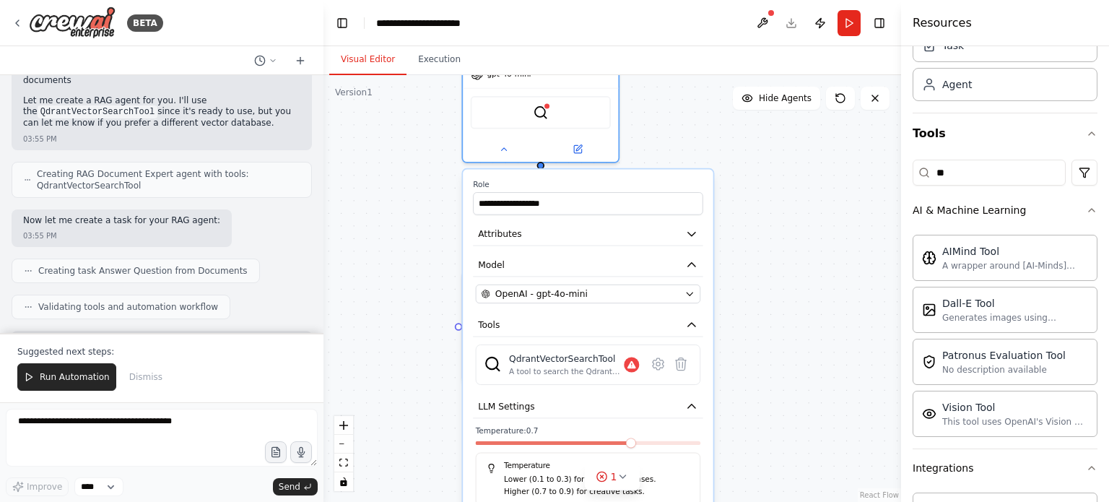
drag, startPoint x: 808, startPoint y: 167, endPoint x: 752, endPoint y: 536, distance: 372.4
click at [752, 501] on html "BETA Hello! I'm the CrewAI assistant. What kind of automation do you want to bu…" at bounding box center [554, 251] width 1109 height 502
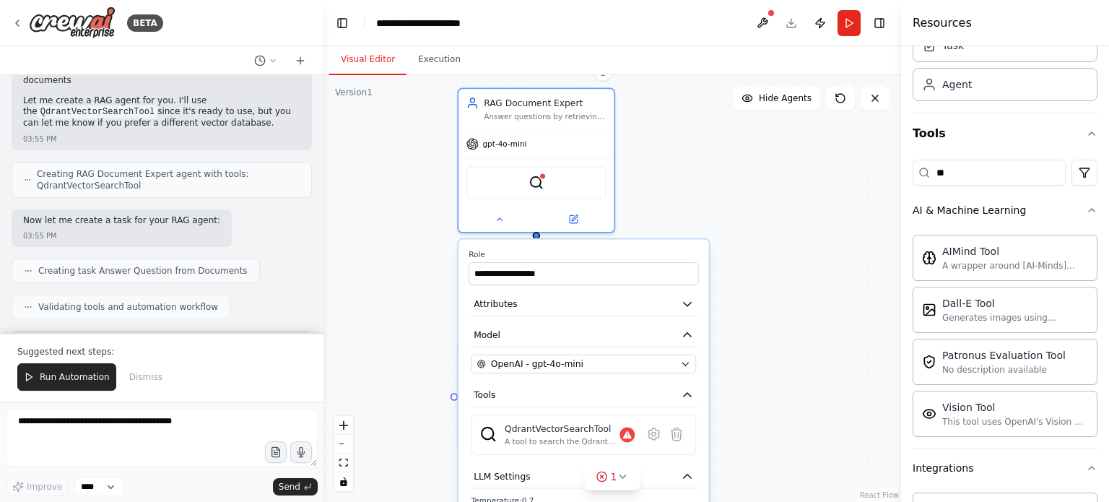
drag, startPoint x: 767, startPoint y: 132, endPoint x: 763, endPoint y: 202, distance: 70.1
click at [763, 202] on div ".deletable-edge-delete-btn { width: 20px; height: 20px; border: 0px solid #ffff…" at bounding box center [611, 288] width 577 height 427
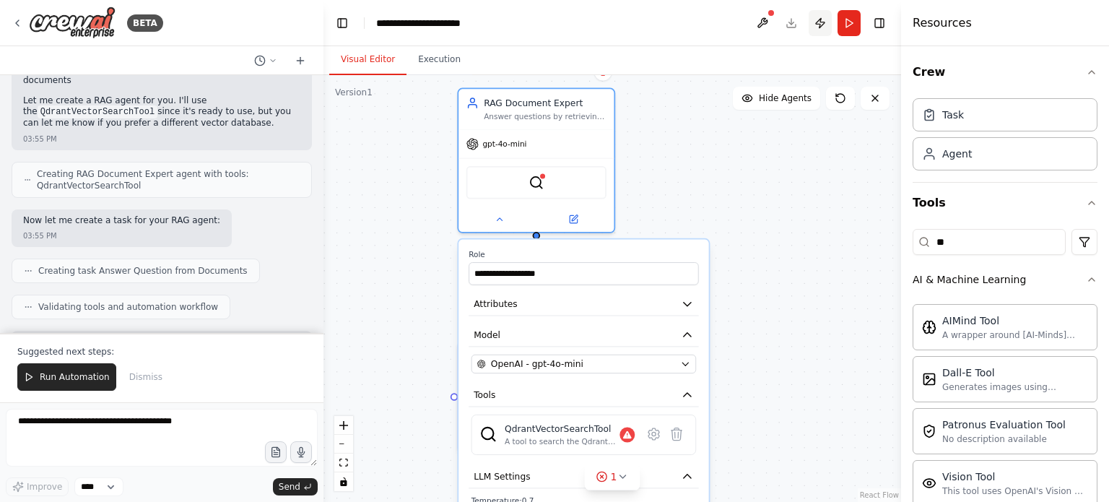
click at [816, 22] on button "Publish" at bounding box center [819, 23] width 23 height 26
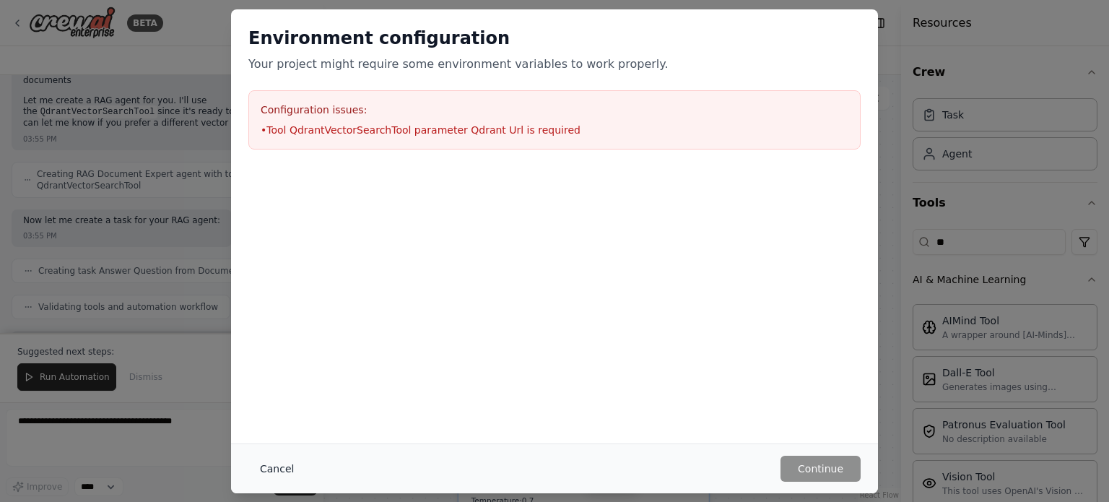
click at [266, 471] on button "Cancel" at bounding box center [276, 468] width 57 height 26
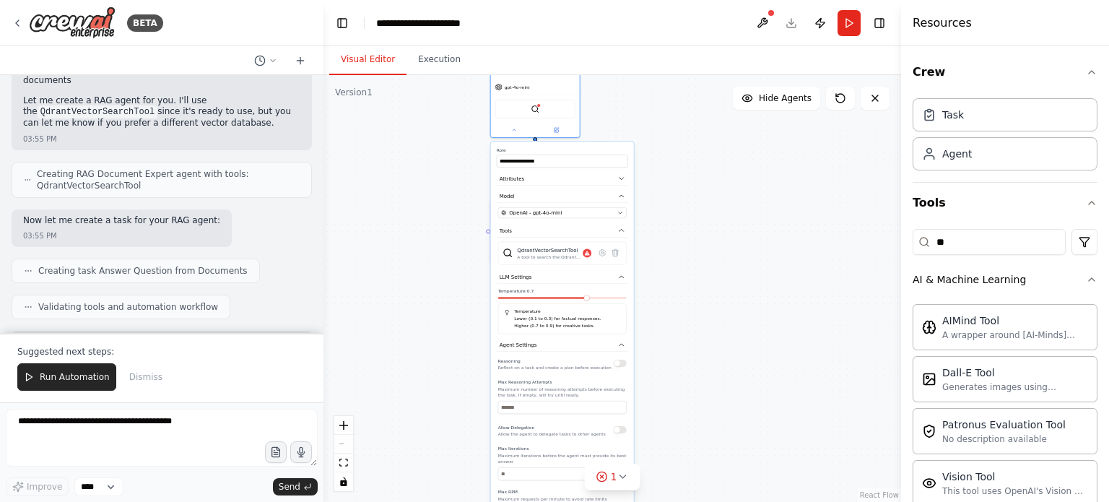
drag, startPoint x: 465, startPoint y: 282, endPoint x: 424, endPoint y: 152, distance: 136.3
click at [424, 152] on div ".deletable-edge-delete-btn { width: 20px; height: 20px; border: 0px solid #ffff…" at bounding box center [611, 288] width 577 height 427
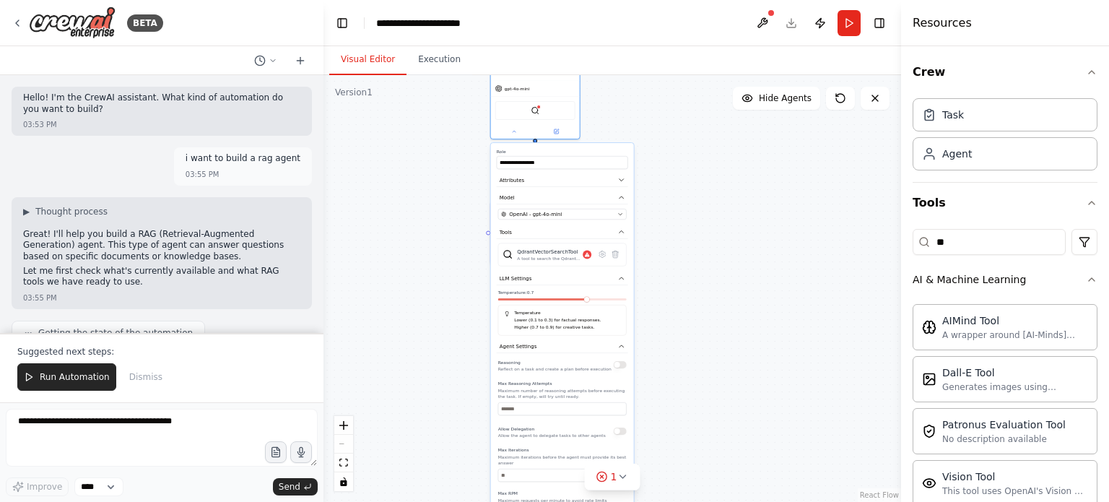
click at [771, 16] on div at bounding box center [771, 13] width 9 height 9
click at [764, 20] on button at bounding box center [762, 23] width 23 height 26
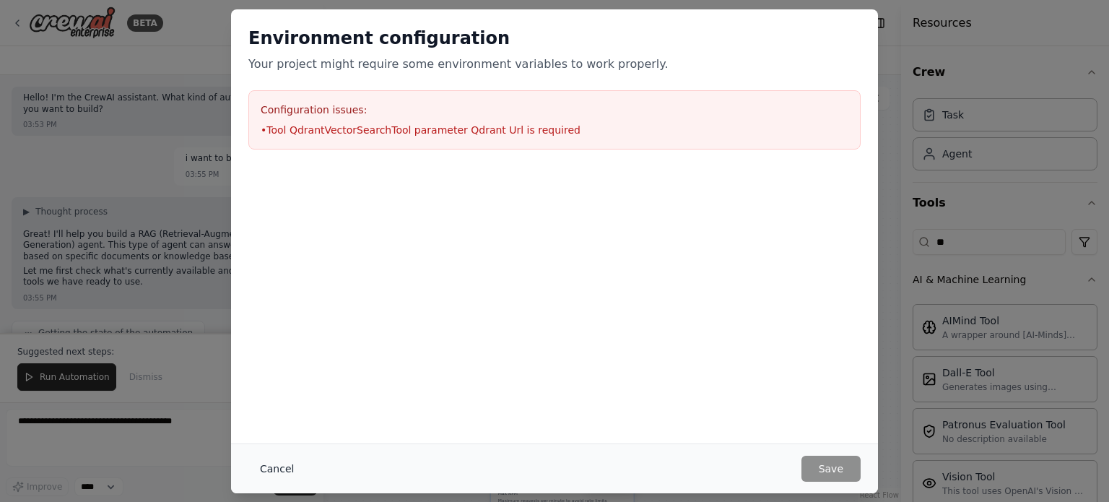
click at [278, 471] on button "Cancel" at bounding box center [276, 468] width 57 height 26
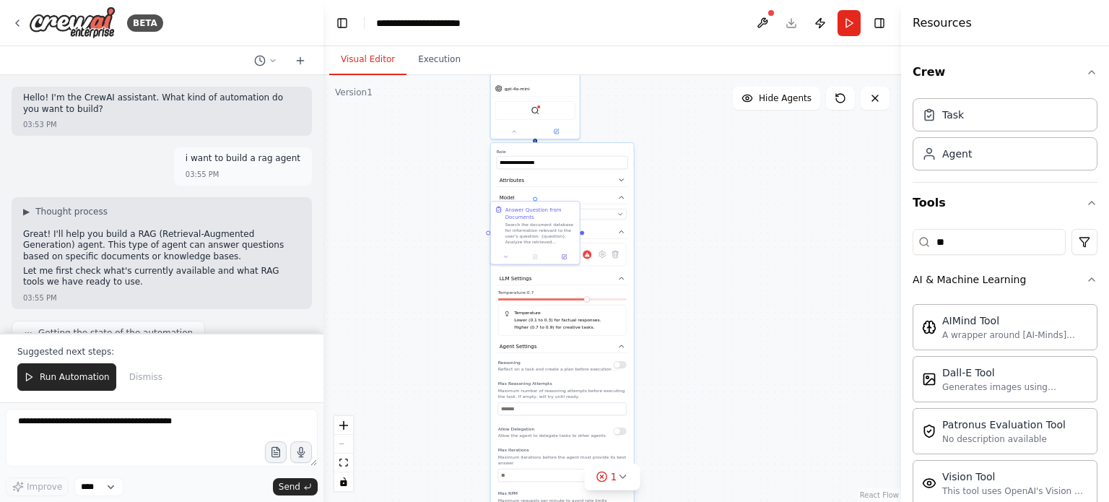
click at [684, 175] on div ".deletable-edge-delete-btn { width: 20px; height: 20px; border: 0px solid #ffff…" at bounding box center [611, 288] width 577 height 427
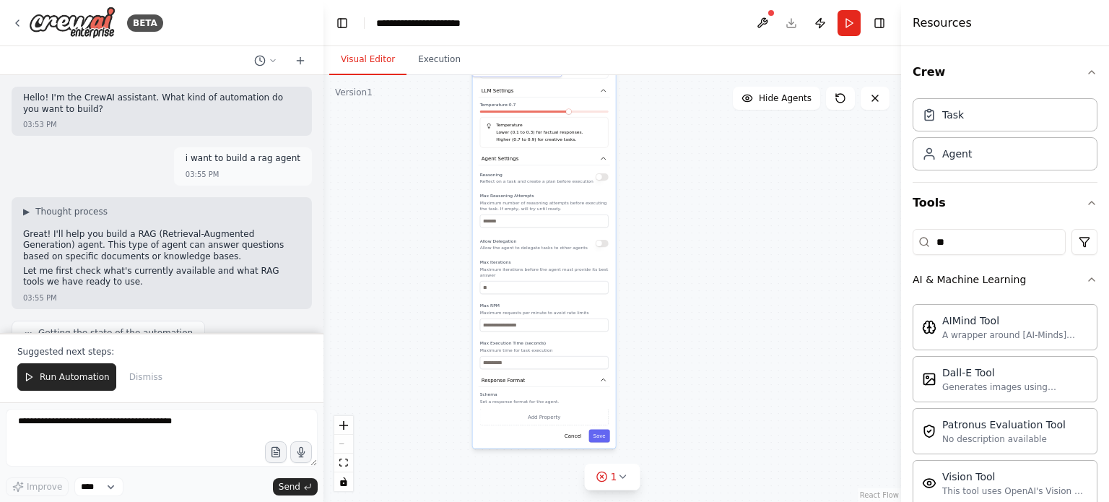
drag, startPoint x: 684, startPoint y: 175, endPoint x: 666, endPoint y: -12, distance: 188.5
click at [666, 0] on html "BETA Hello! I'm the CrewAI assistant. What kind of automation do you want to bu…" at bounding box center [554, 251] width 1109 height 502
click at [318, 169] on div at bounding box center [321, 251] width 6 height 502
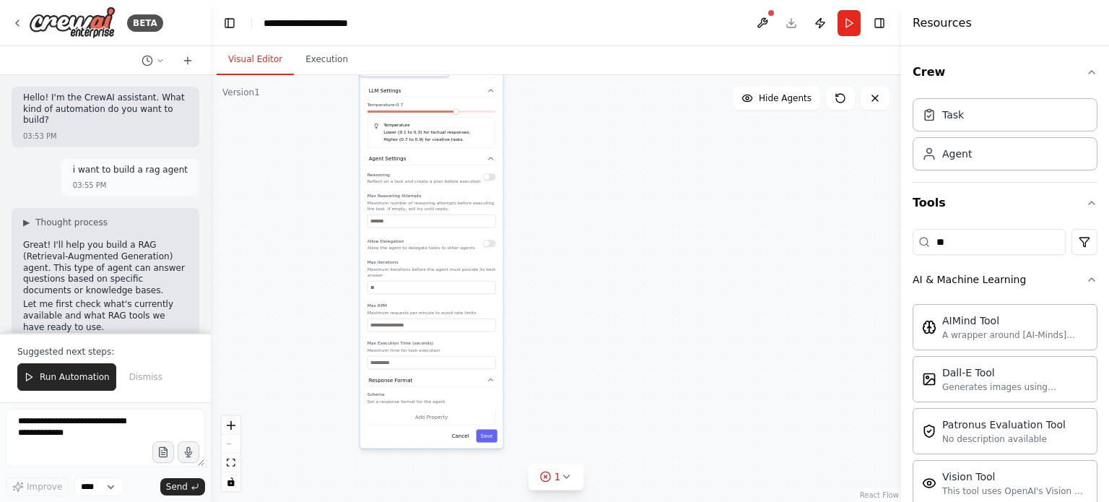
drag, startPoint x: 318, startPoint y: 169, endPoint x: 211, endPoint y: 204, distance: 112.5
click at [211, 204] on div "BETA Hello! I'm the CrewAI assistant. What kind of automation do you want to bu…" at bounding box center [554, 251] width 1109 height 502
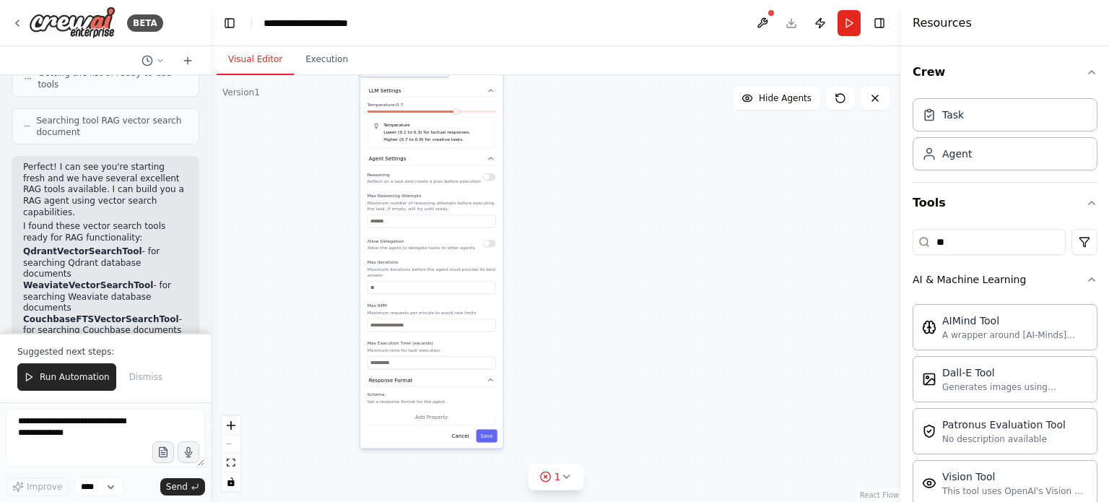
scroll to position [481, 0]
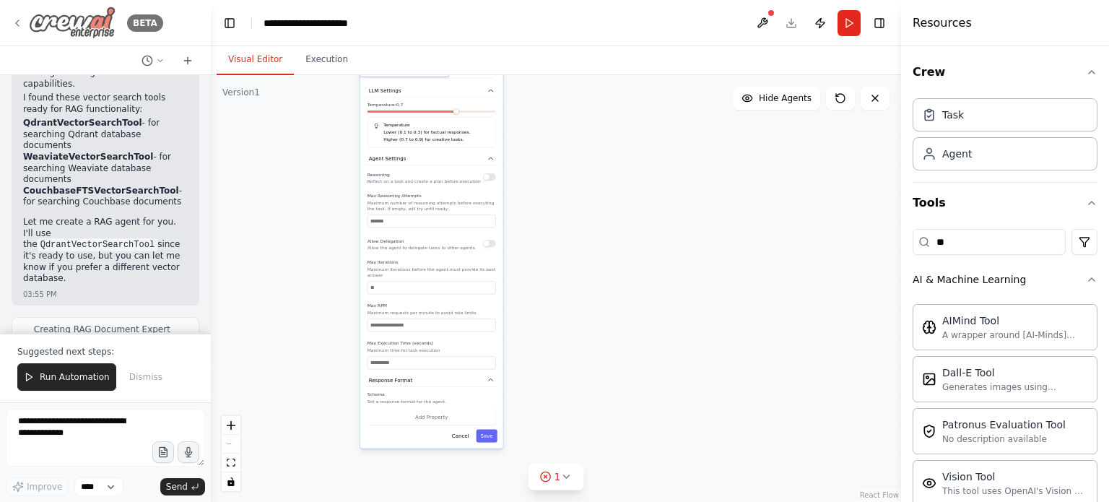
click at [14, 17] on icon at bounding box center [18, 23] width 12 height 12
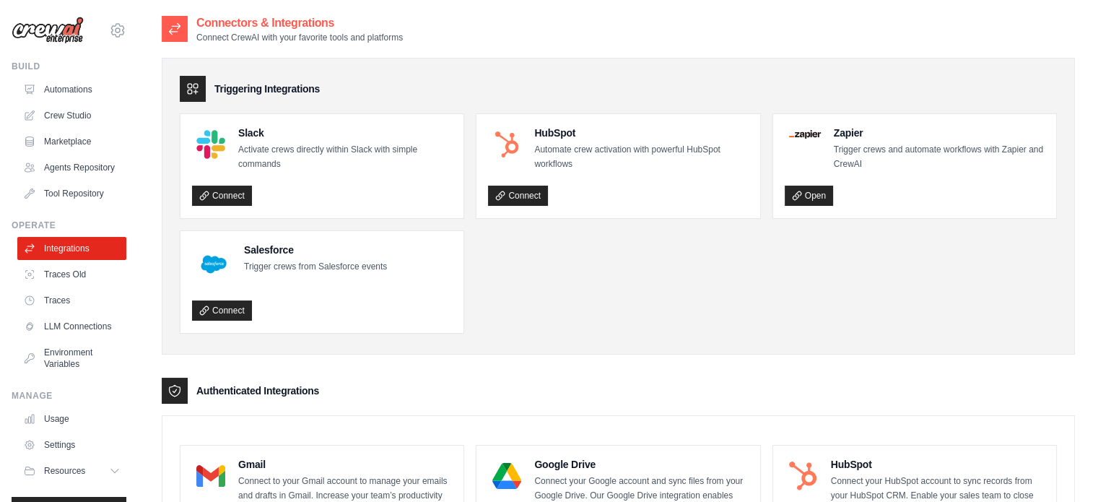
scroll to position [53, 0]
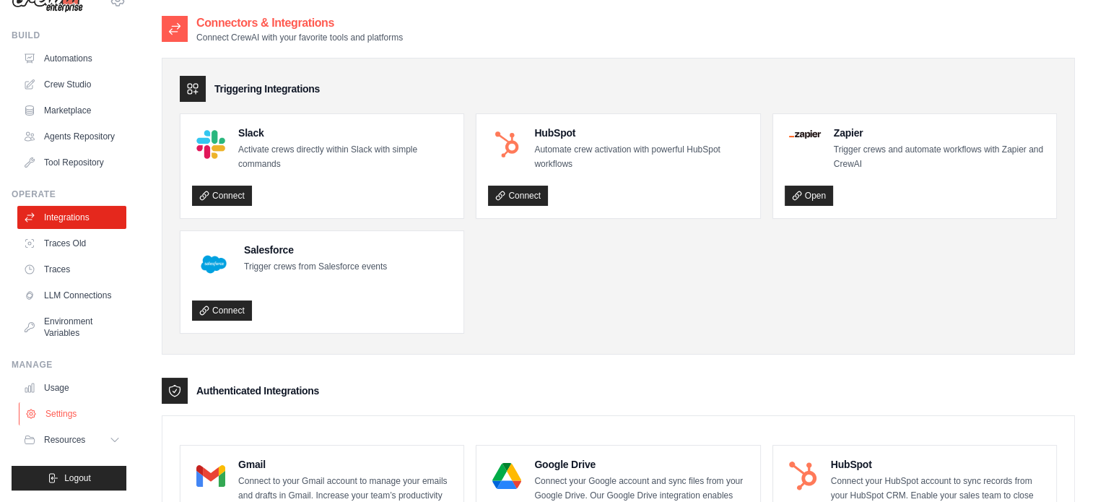
click at [66, 424] on link "Settings" at bounding box center [73, 413] width 109 height 23
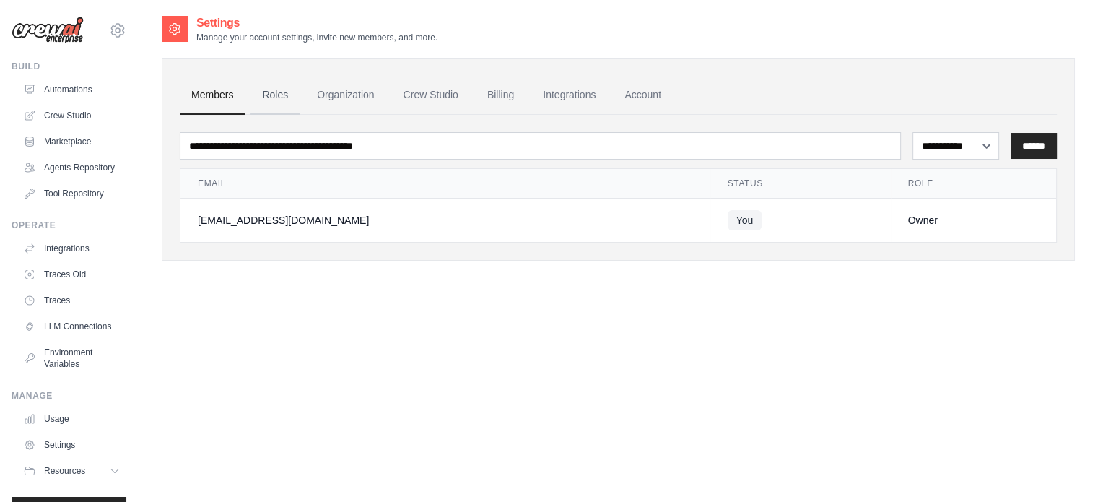
click at [274, 90] on link "Roles" at bounding box center [274, 95] width 49 height 39
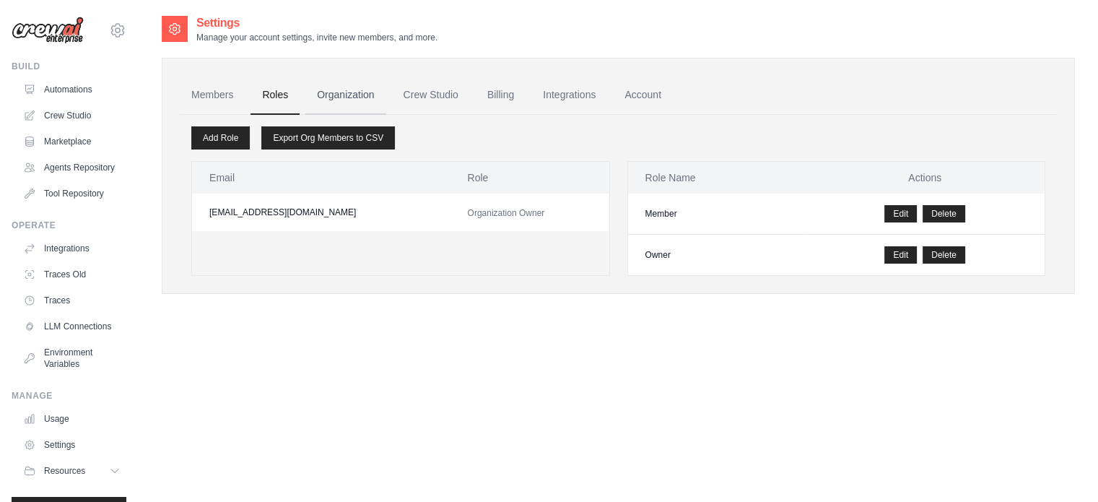
click at [354, 90] on link "Organization" at bounding box center [345, 95] width 80 height 39
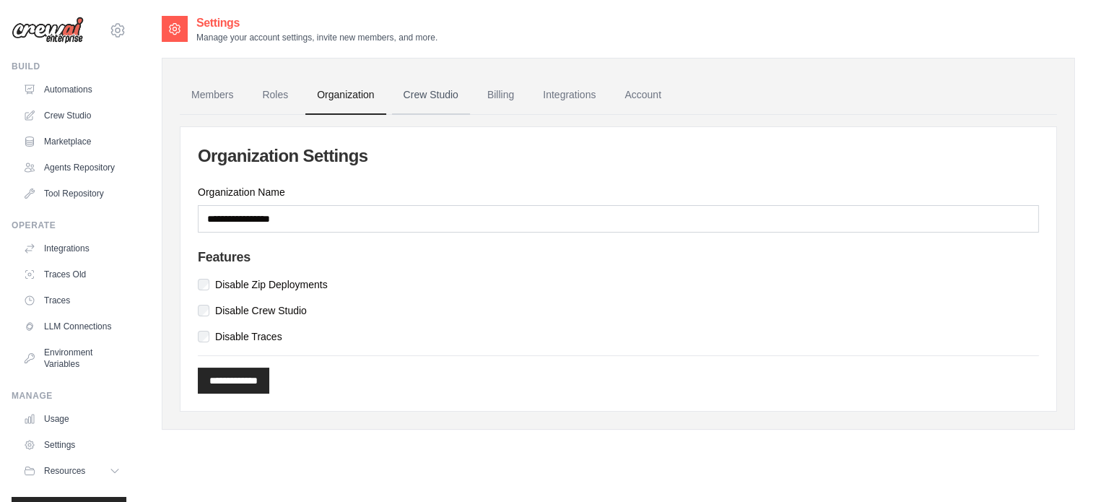
click at [402, 90] on link "Crew Studio" at bounding box center [431, 95] width 78 height 39
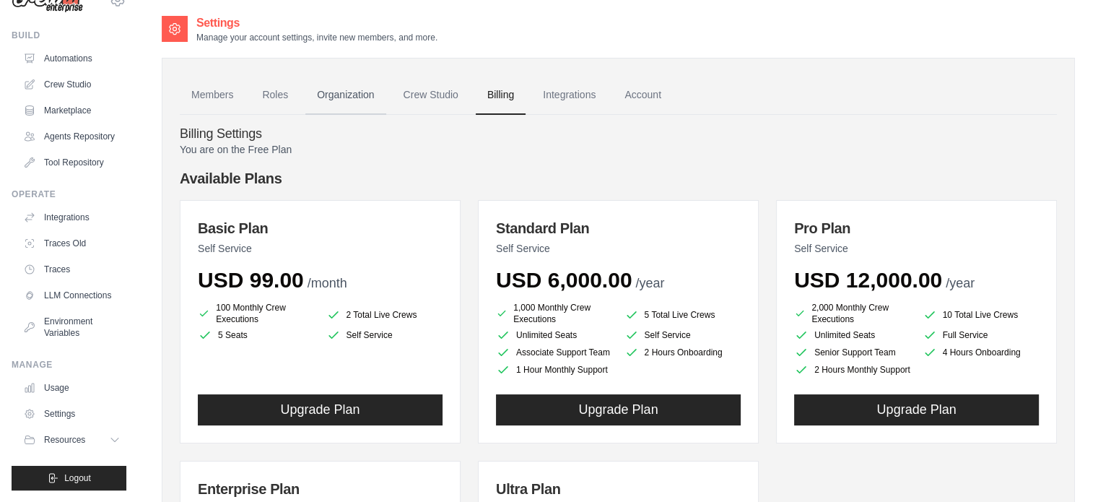
click at [339, 98] on link "Organization" at bounding box center [345, 95] width 80 height 39
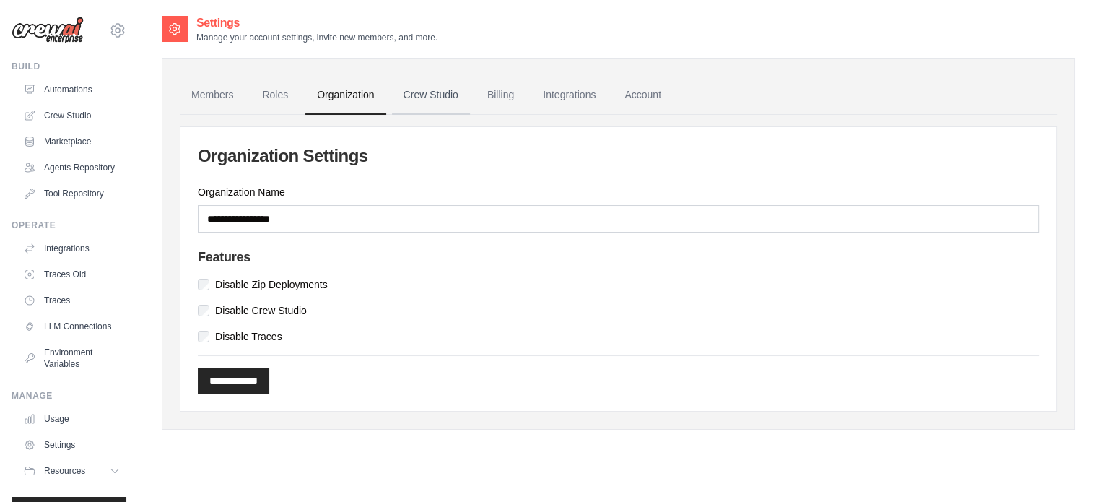
click at [408, 88] on link "Crew Studio" at bounding box center [431, 95] width 78 height 39
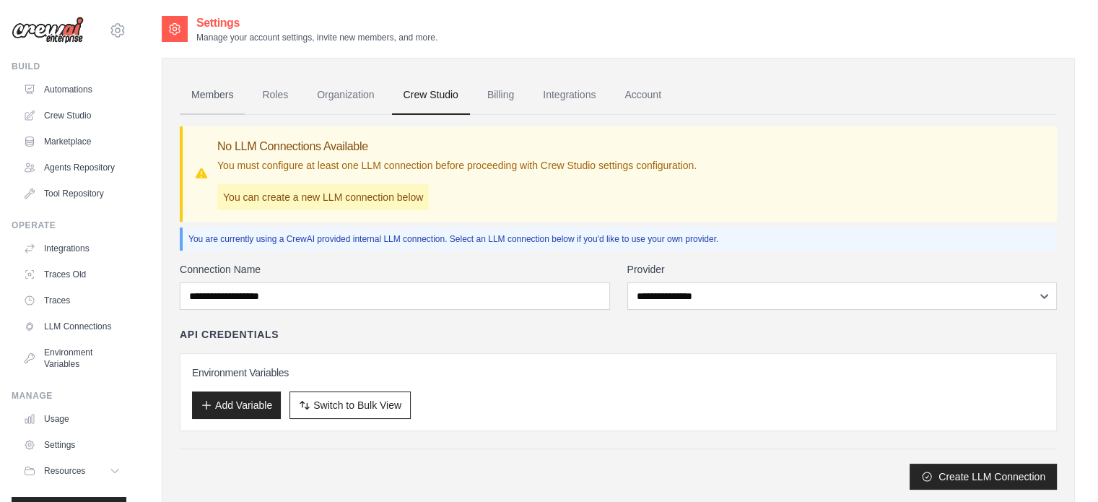
click at [209, 87] on link "Members" at bounding box center [212, 95] width 65 height 39
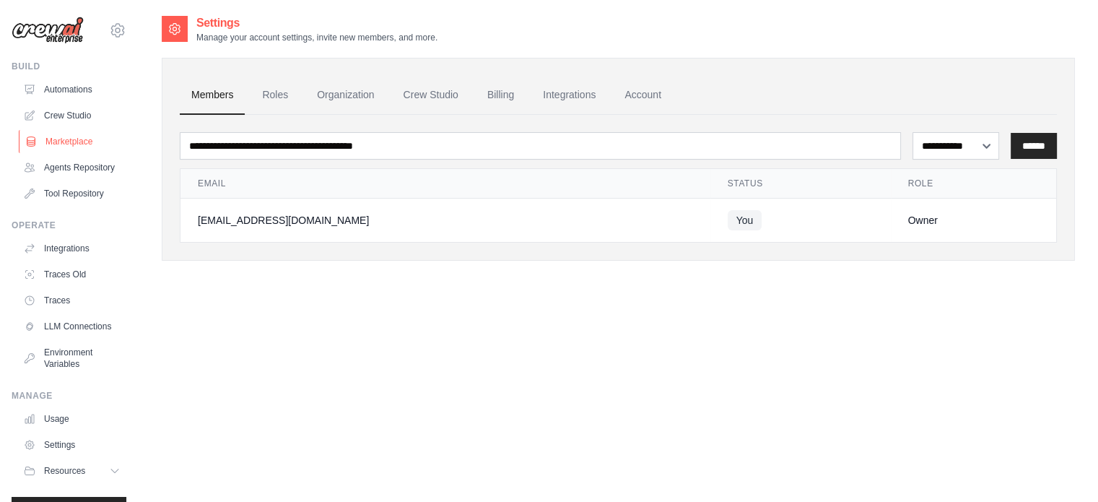
click at [69, 146] on link "Marketplace" at bounding box center [73, 141] width 109 height 23
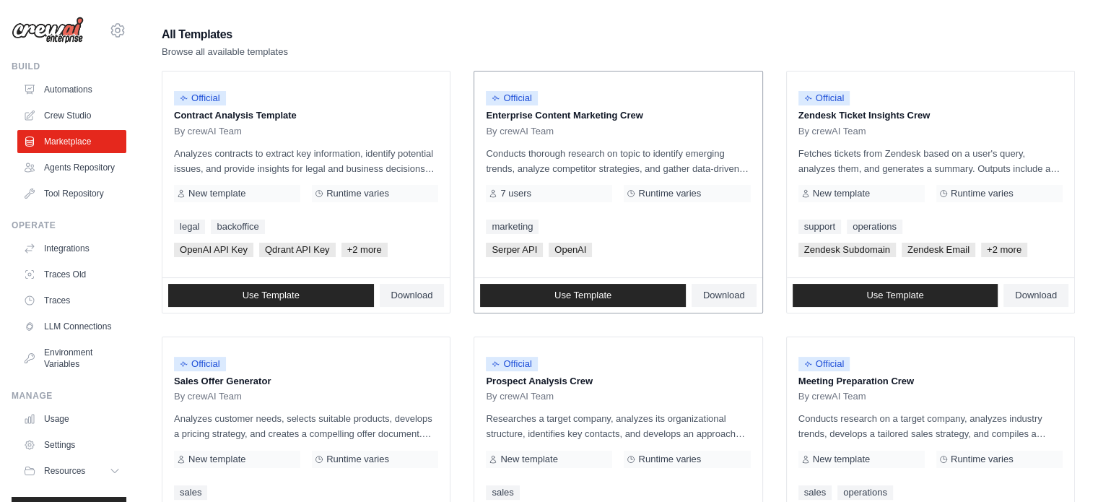
scroll to position [124, 0]
click at [568, 290] on span "Use Template" at bounding box center [582, 295] width 57 height 12
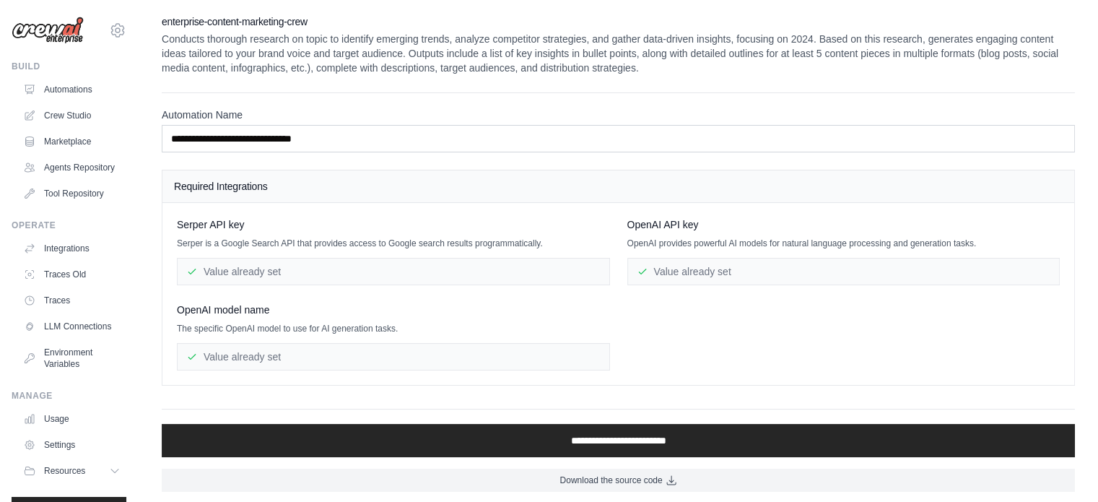
scroll to position [2, 0]
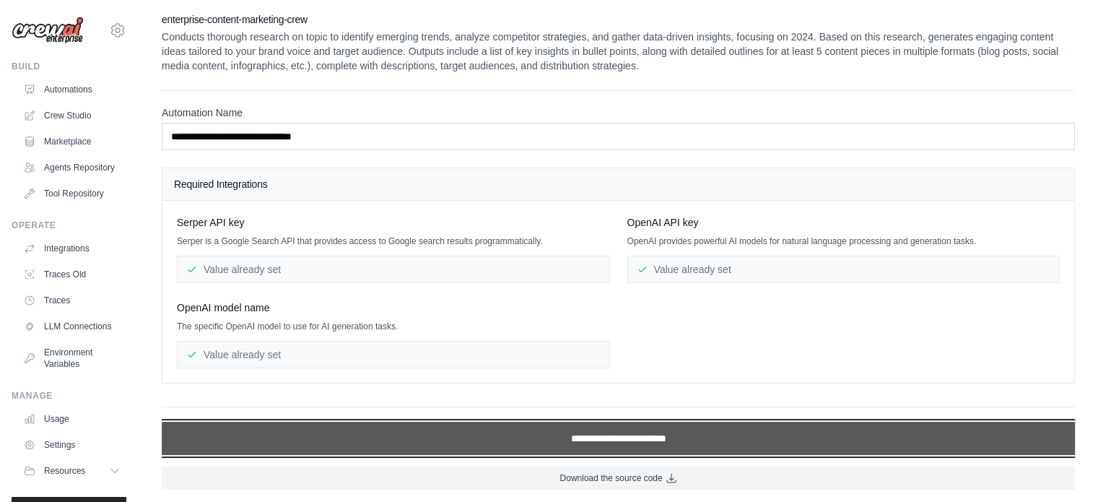
click at [625, 436] on input "**********" at bounding box center [618, 438] width 913 height 33
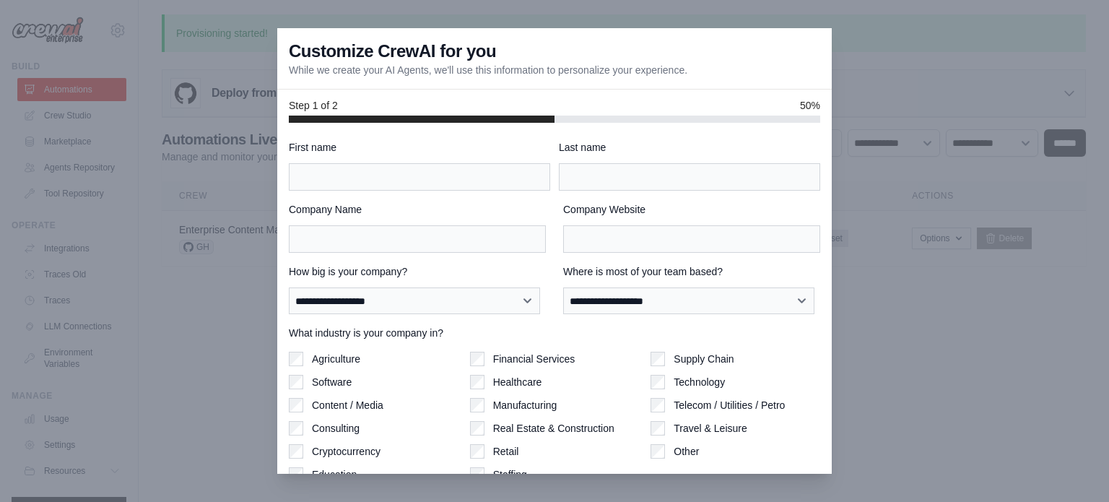
click at [868, 45] on div at bounding box center [554, 251] width 1109 height 502
click at [146, 104] on div at bounding box center [554, 251] width 1109 height 502
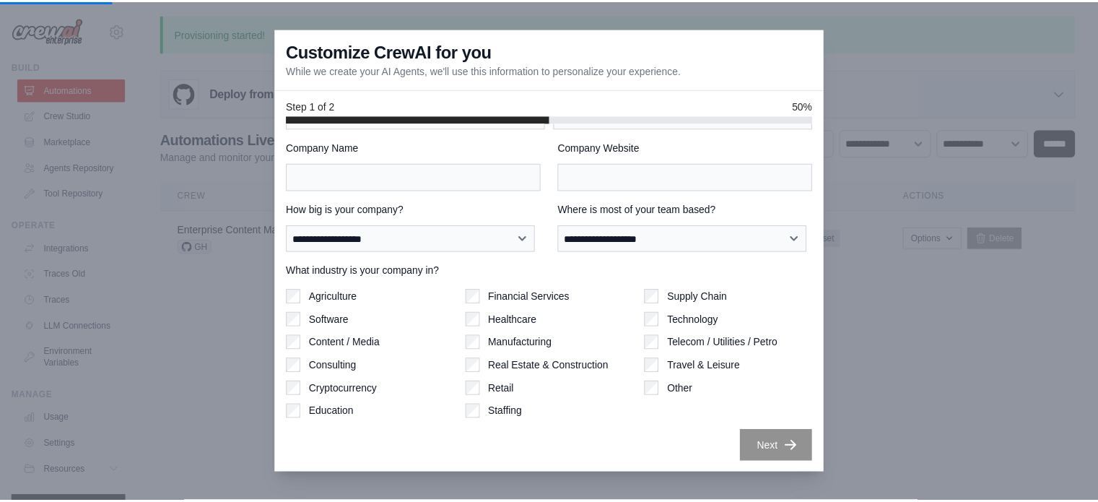
scroll to position [2, 0]
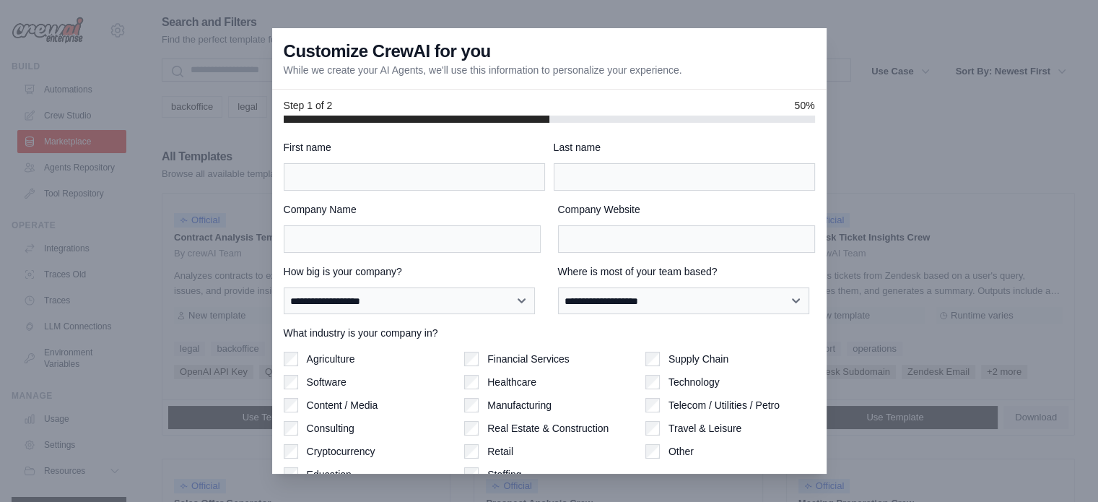
scroll to position [124, 0]
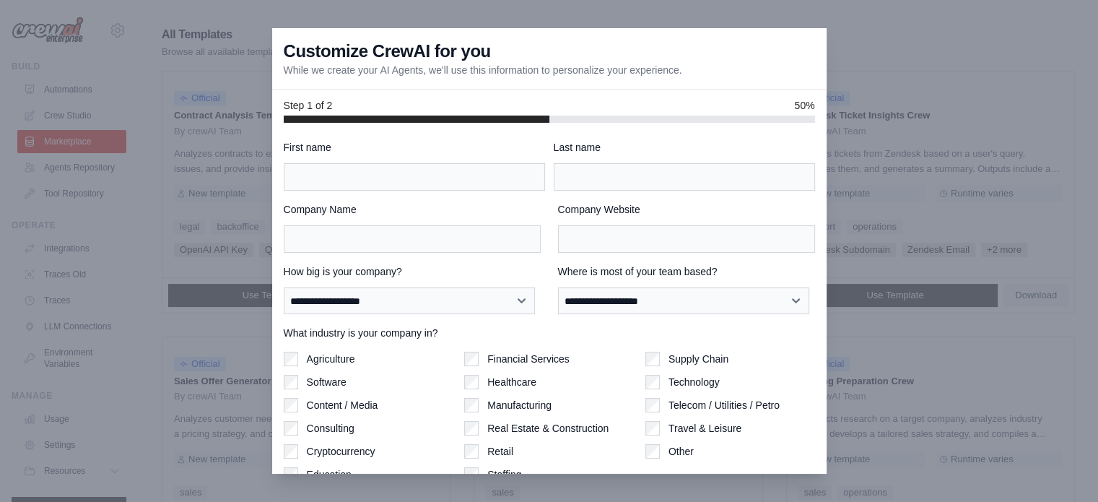
click at [874, 91] on div at bounding box center [549, 251] width 1098 height 502
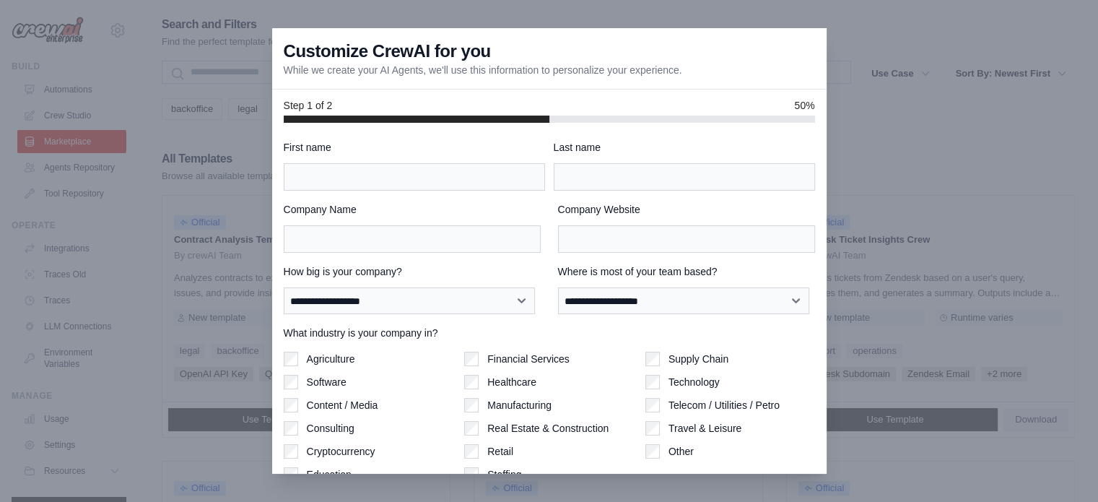
scroll to position [62, 0]
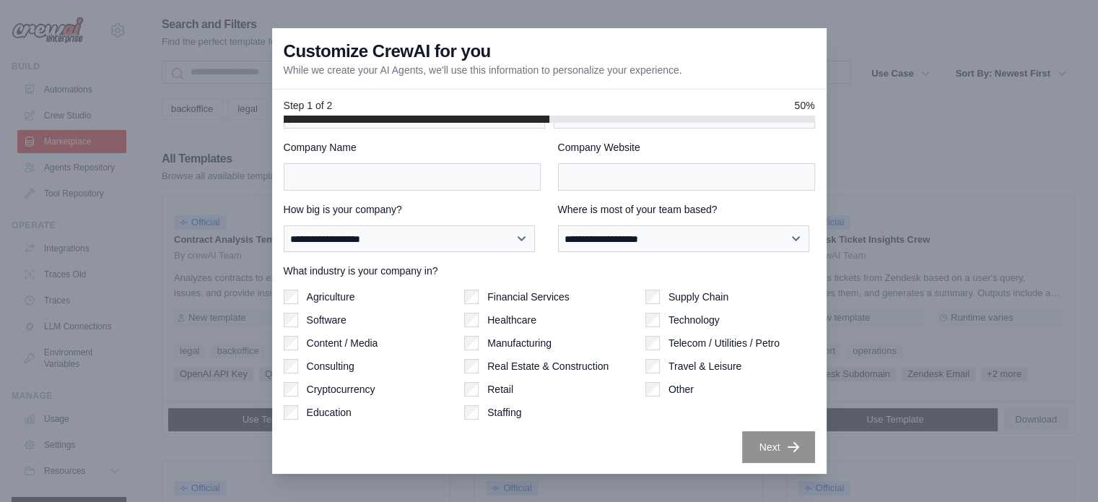
click at [468, 16] on div at bounding box center [549, 251] width 1098 height 502
